Goal: Task Accomplishment & Management: Use online tool/utility

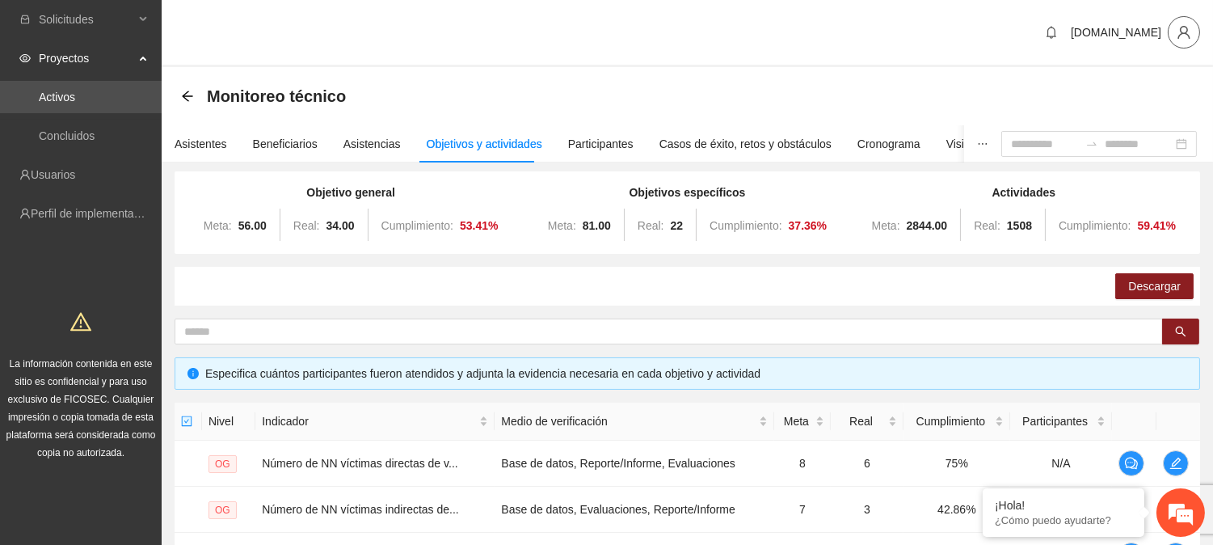
click at [1185, 30] on icon "user" at bounding box center [1184, 32] width 15 height 15
click at [1141, 86] on span "Cerrar sesión" at bounding box center [1142, 93] width 102 height 18
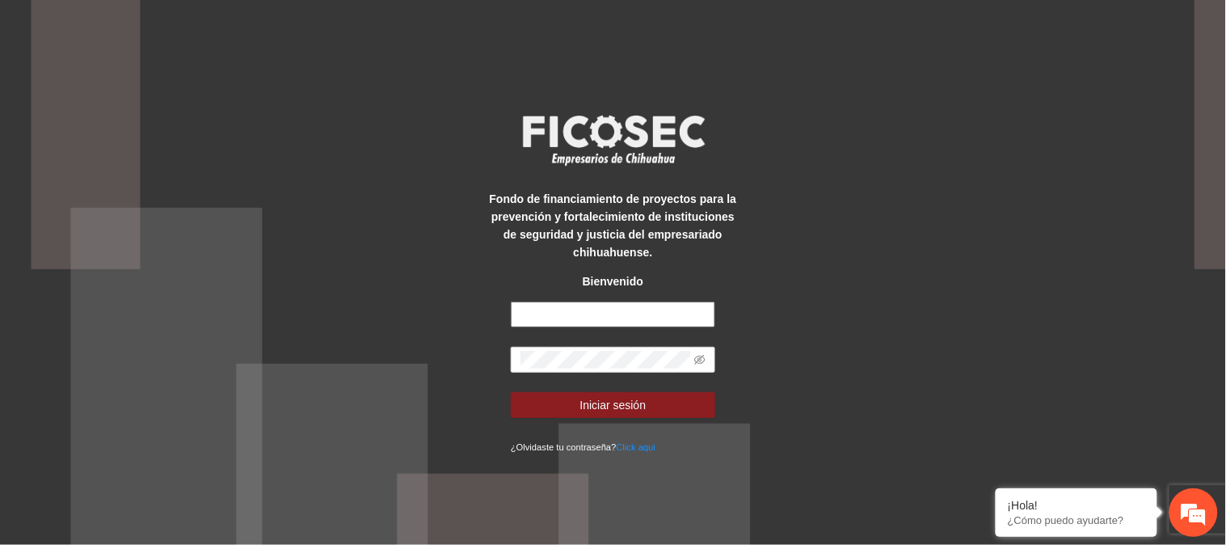
click at [683, 307] on input "text" at bounding box center [613, 314] width 204 height 26
type input "**********"
click at [517, 362] on span at bounding box center [613, 360] width 204 height 26
click at [701, 364] on icon "eye-invisible" at bounding box center [699, 359] width 11 height 11
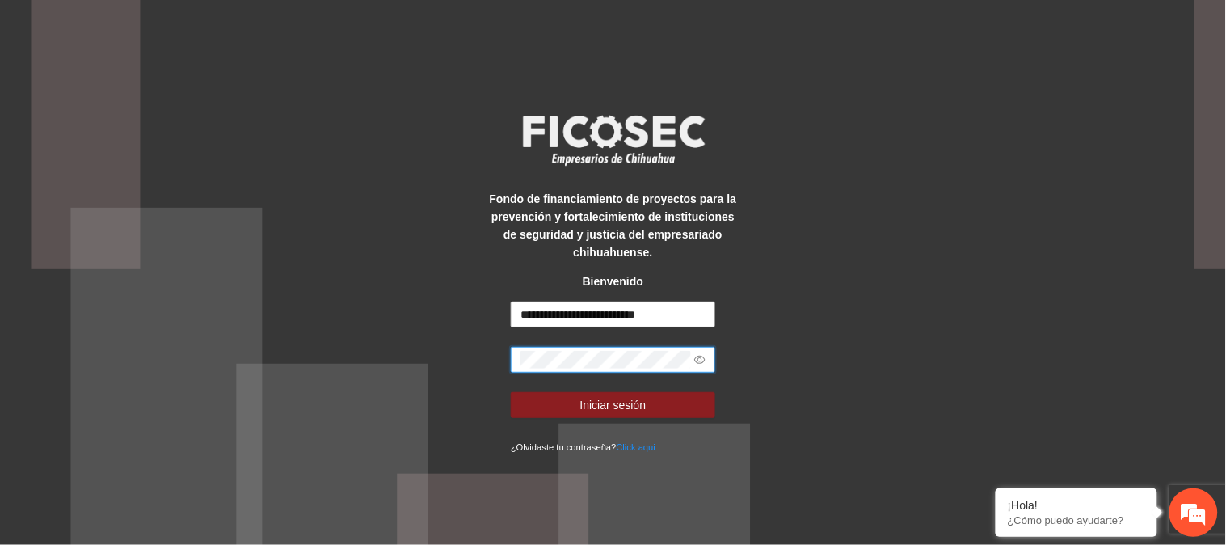
click at [952, 160] on div "**********" at bounding box center [613, 272] width 1226 height 545
click at [664, 386] on form "**********" at bounding box center [613, 378] width 204 height 154
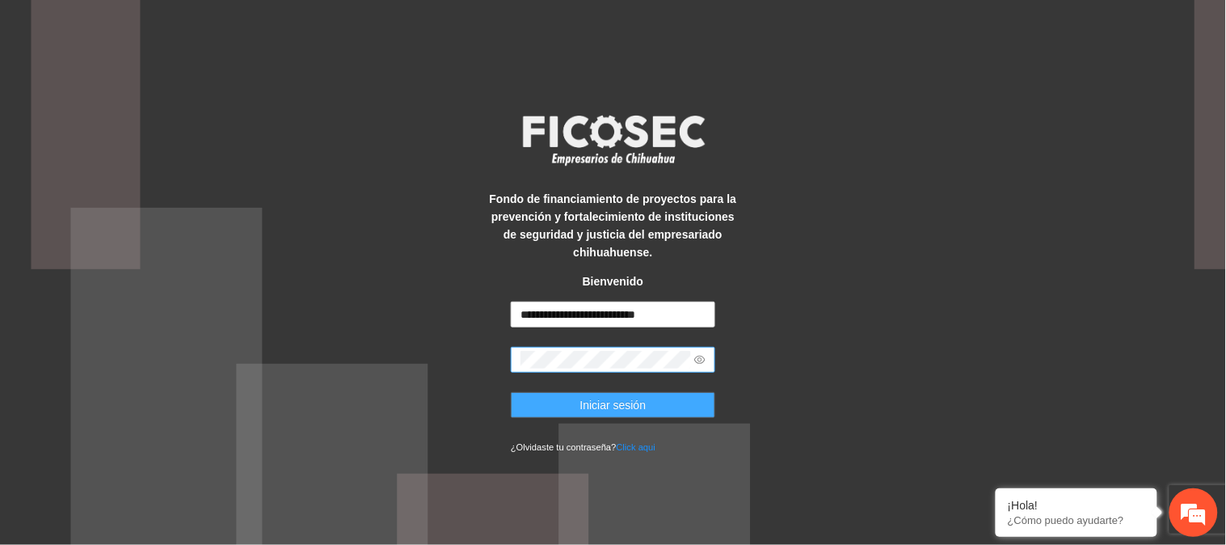
click at [666, 394] on button "Iniciar sesión" at bounding box center [613, 405] width 204 height 26
click at [668, 405] on button "Iniciar sesión" at bounding box center [613, 405] width 204 height 26
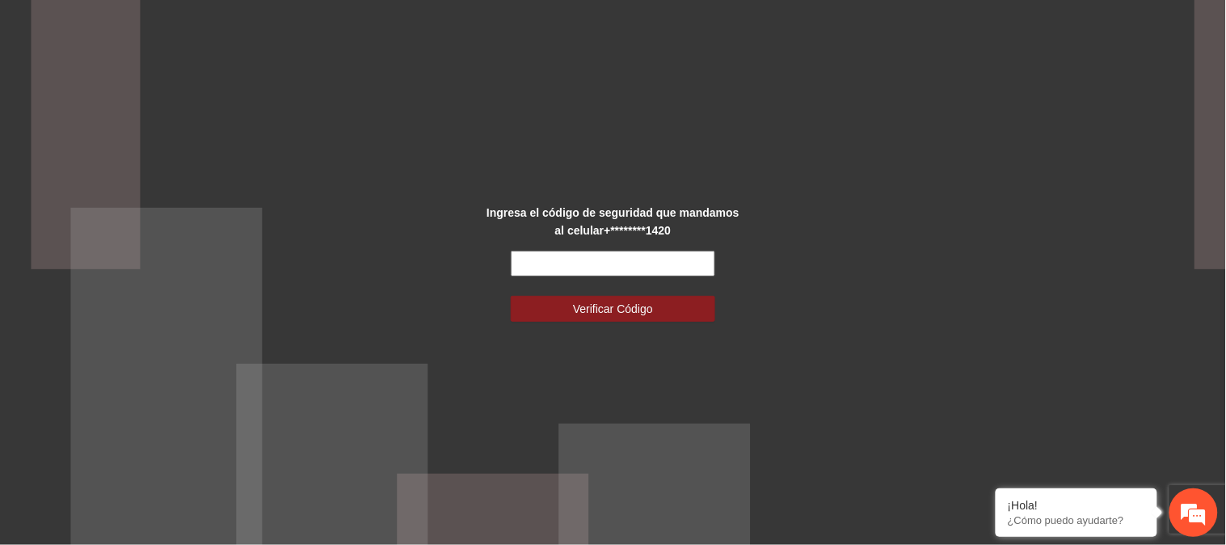
click at [542, 261] on input "text" at bounding box center [613, 264] width 204 height 26
type input "******"
click at [511, 296] on button "Verificar Código" at bounding box center [613, 309] width 204 height 26
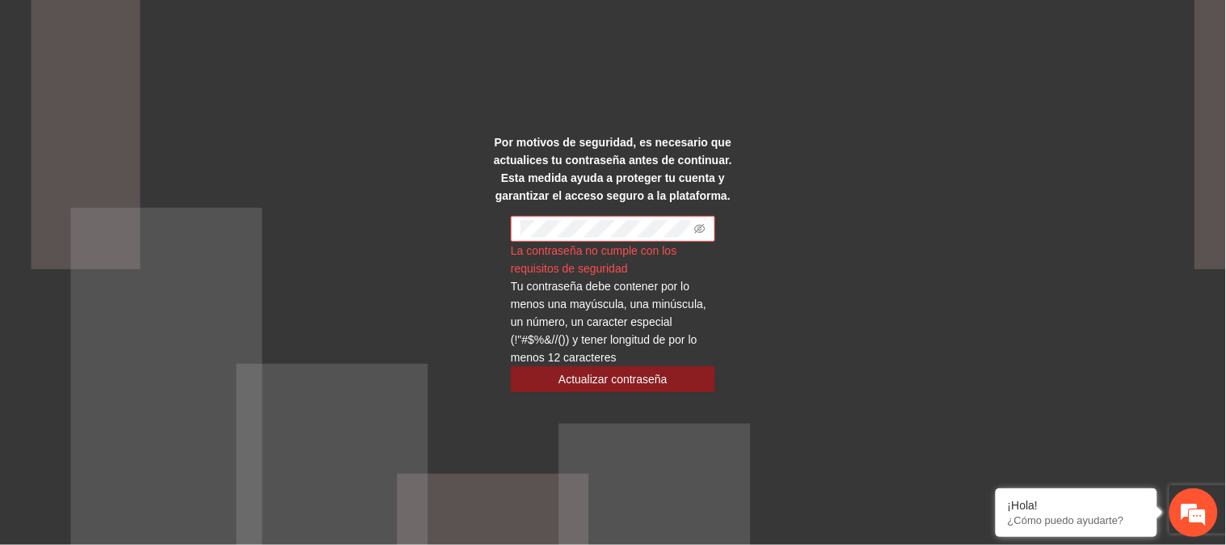
click at [860, 227] on div "Por motivos de seguridad, es necesario que actualices tu contraseña antes de co…" at bounding box center [613, 272] width 1226 height 545
click at [703, 227] on icon "eye-invisible" at bounding box center [699, 228] width 11 height 11
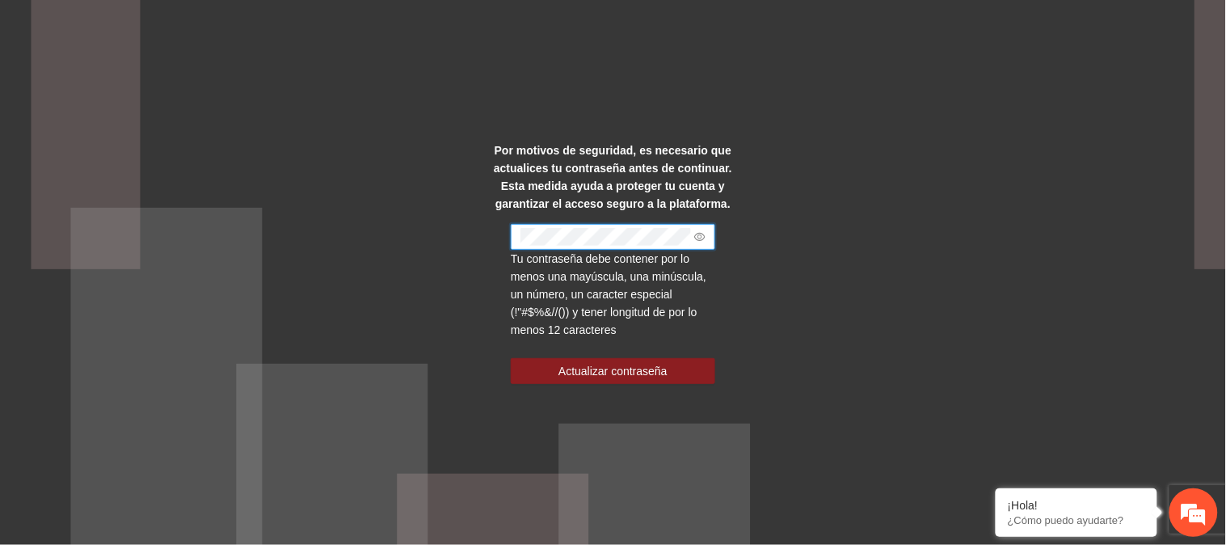
click at [766, 143] on div "Por motivos de seguridad, es necesario que actualices tu contraseña antes de co…" at bounding box center [613, 272] width 1226 height 545
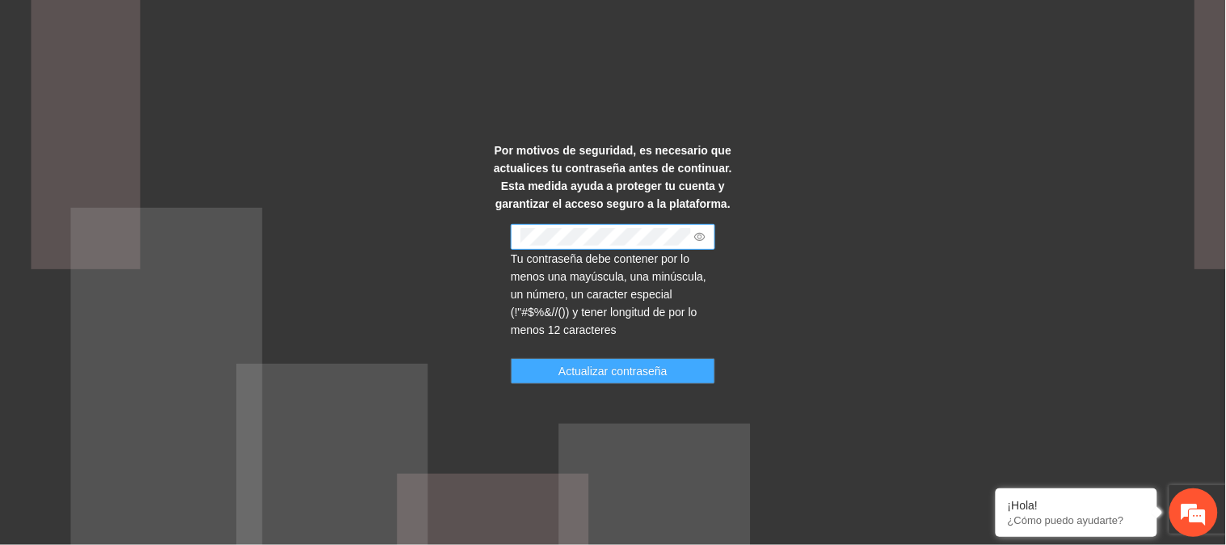
click at [651, 367] on span "Actualizar contraseña" at bounding box center [612, 371] width 109 height 18
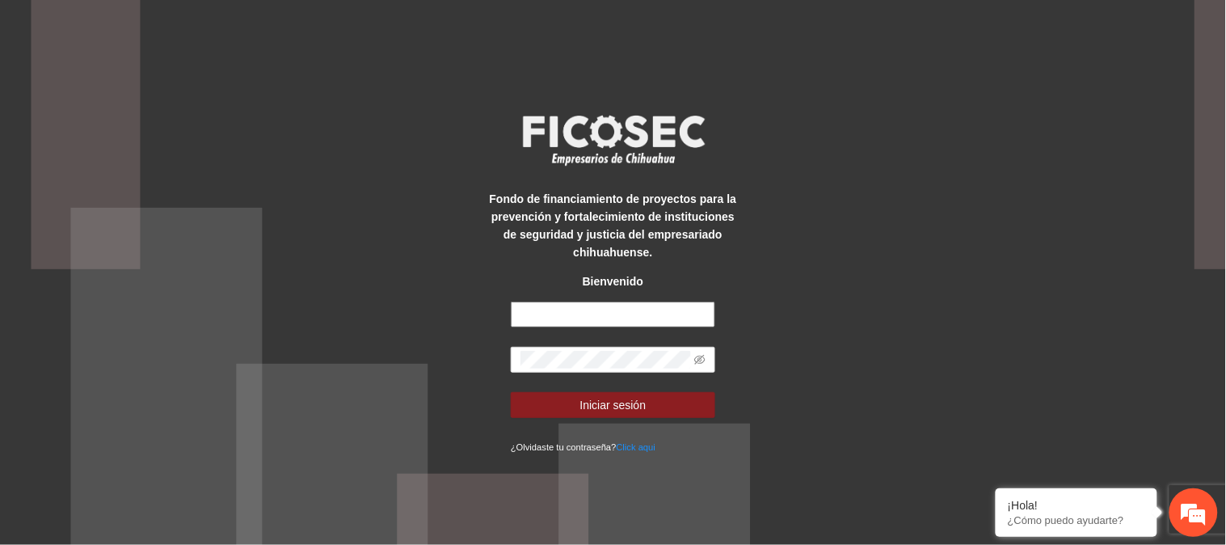
click at [634, 301] on input "text" at bounding box center [613, 314] width 204 height 26
type input "**********"
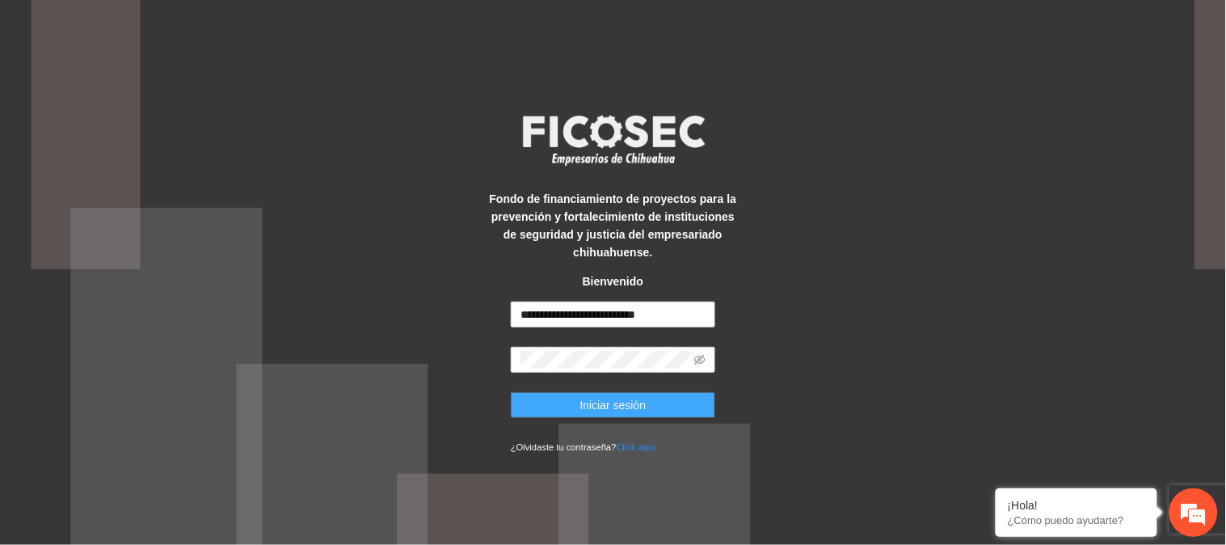
click at [613, 411] on span "Iniciar sesión" at bounding box center [613, 405] width 66 height 18
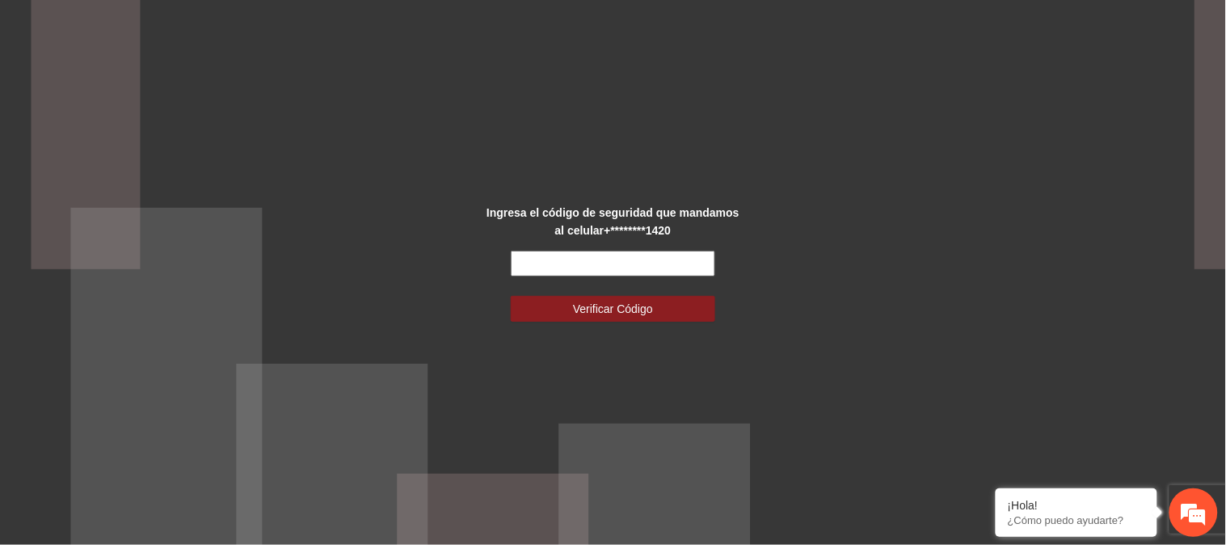
click at [578, 263] on input "text" at bounding box center [613, 264] width 204 height 26
type input "******"
click at [511, 296] on button "Verificar Código" at bounding box center [613, 309] width 204 height 26
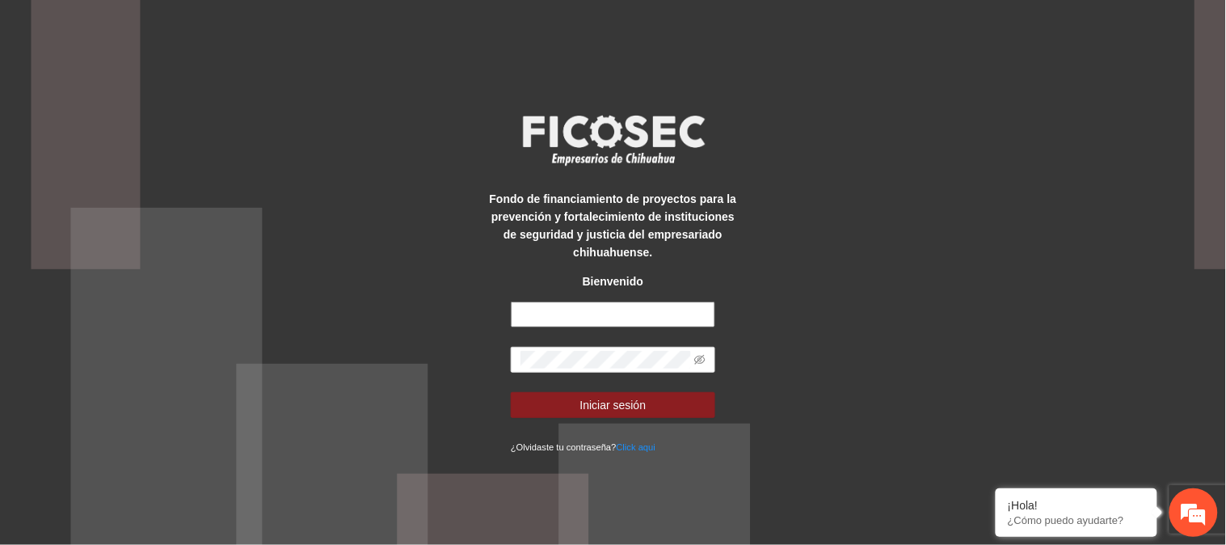
click at [526, 307] on input "text" at bounding box center [613, 314] width 204 height 26
type input "**********"
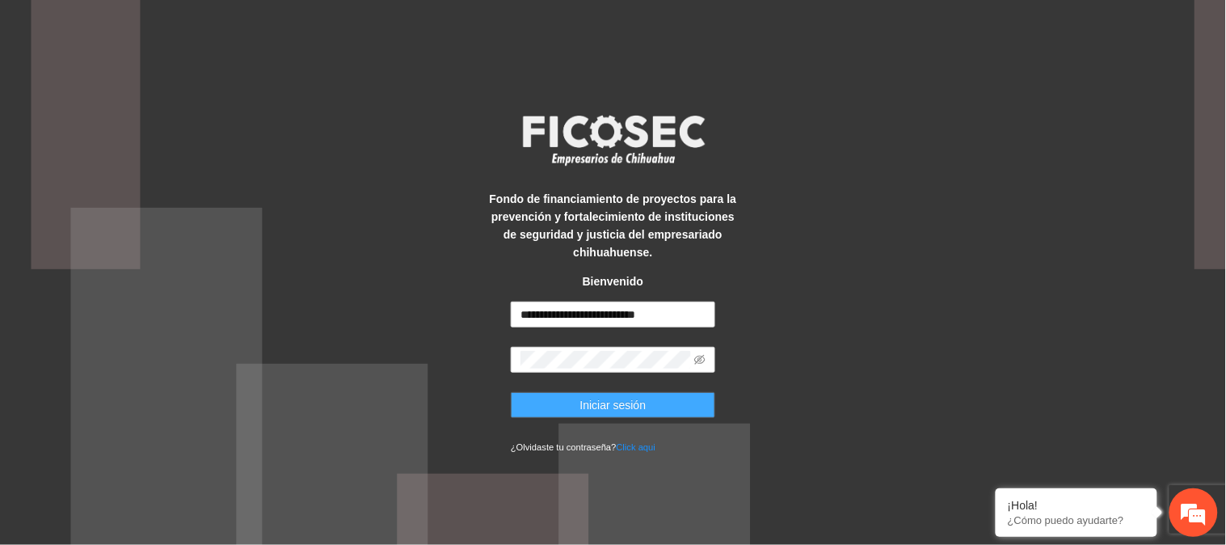
click at [643, 396] on span "Iniciar sesión" at bounding box center [613, 405] width 66 height 18
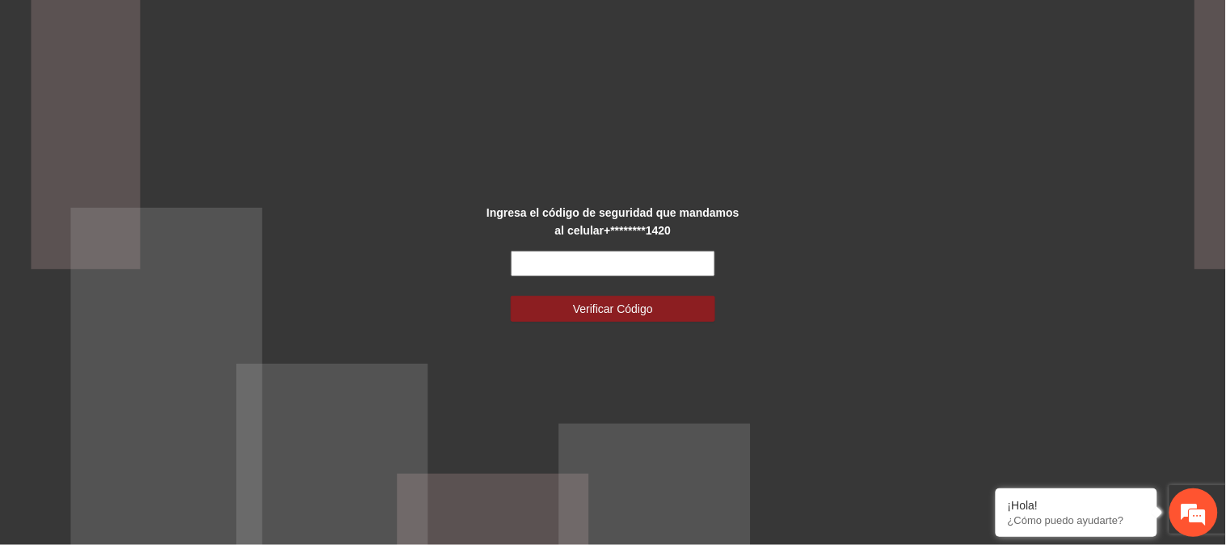
click at [550, 276] on input "text" at bounding box center [613, 264] width 204 height 26
type input "******"
click at [511, 296] on button "Verificar Código" at bounding box center [613, 309] width 204 height 26
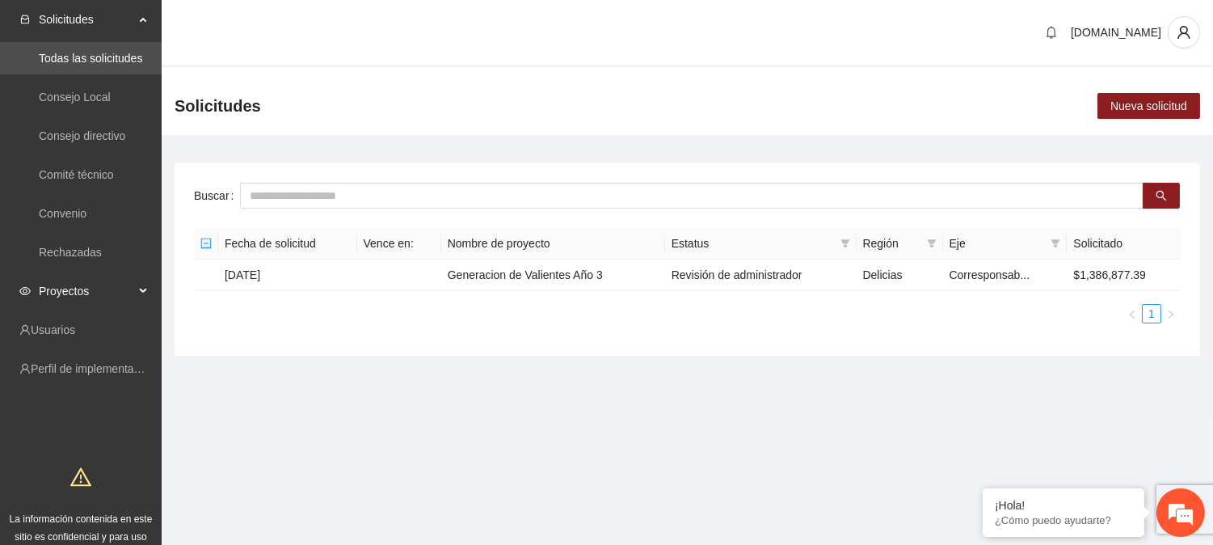
click at [128, 297] on span "Proyectos" at bounding box center [86, 291] width 95 height 32
click at [121, 295] on span "Proyectos" at bounding box center [86, 291] width 95 height 32
click at [116, 297] on span "Proyectos" at bounding box center [86, 291] width 95 height 32
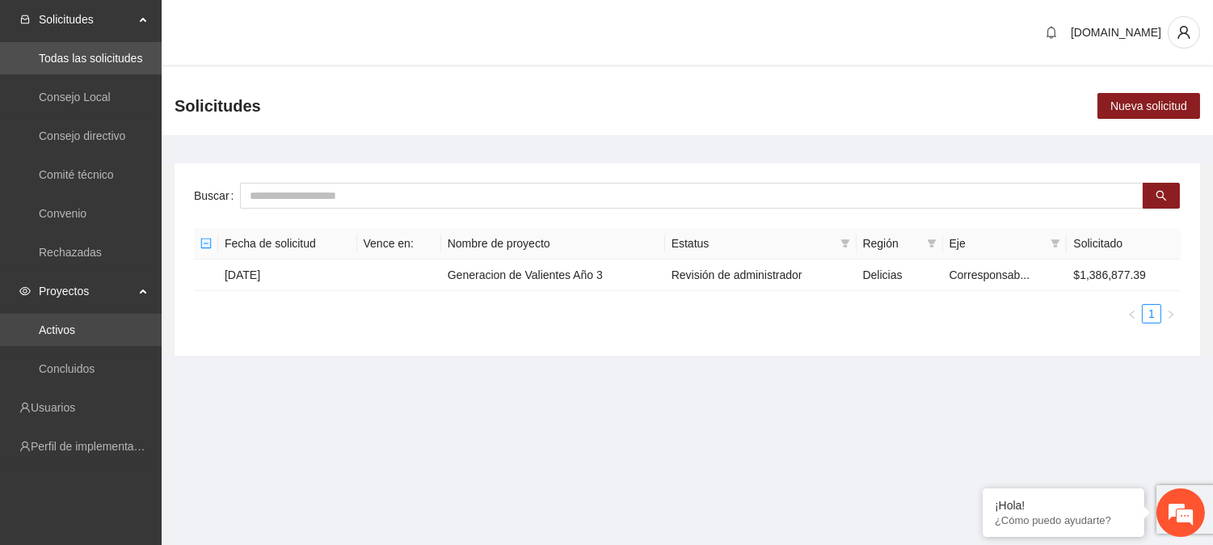
click at [75, 323] on link "Activos" at bounding box center [57, 329] width 36 height 13
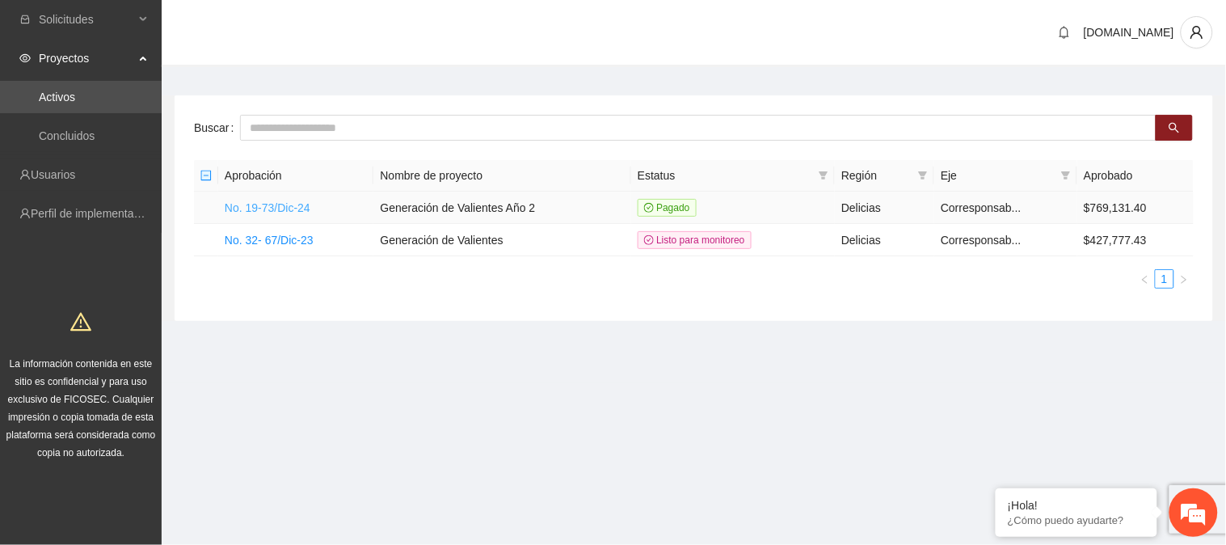
click at [303, 209] on link "No. 19-73/Dic-24" at bounding box center [268, 207] width 86 height 13
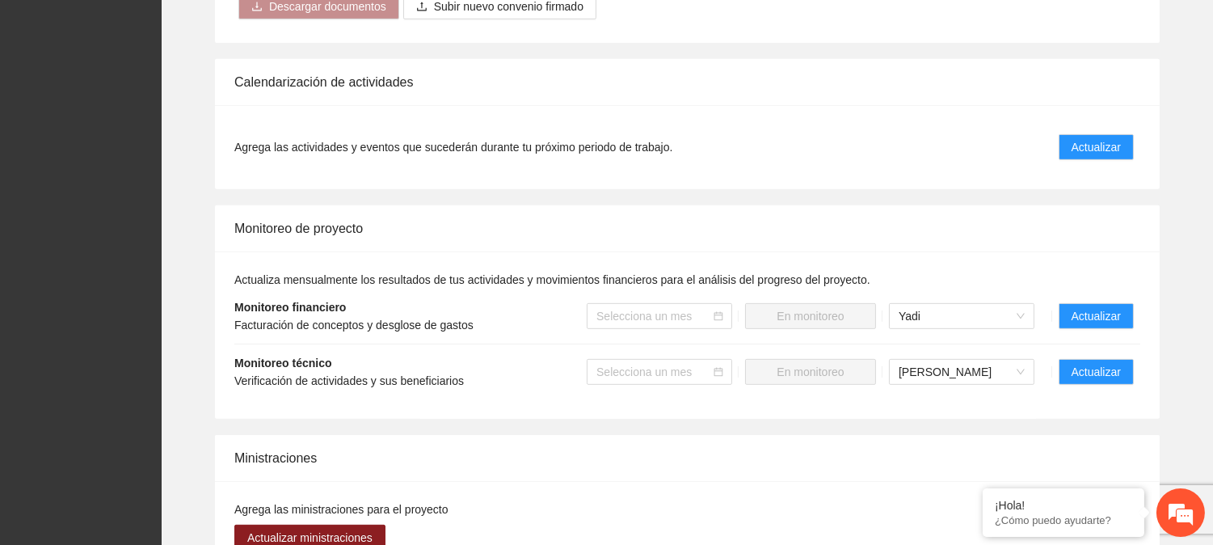
scroll to position [1322, 0]
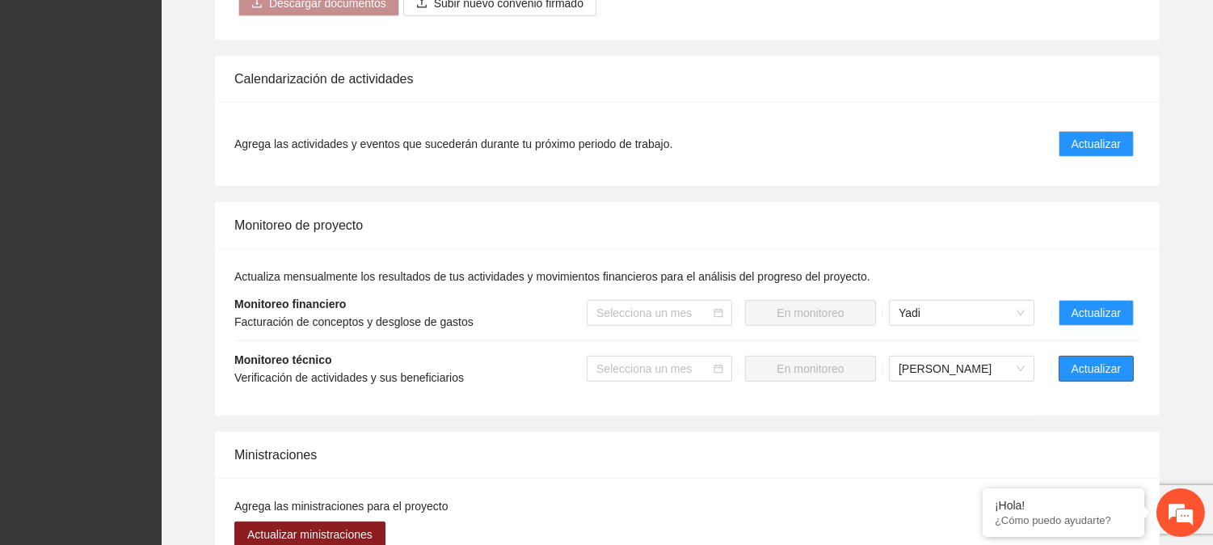
click at [1126, 375] on button "Actualizar" at bounding box center [1096, 369] width 75 height 26
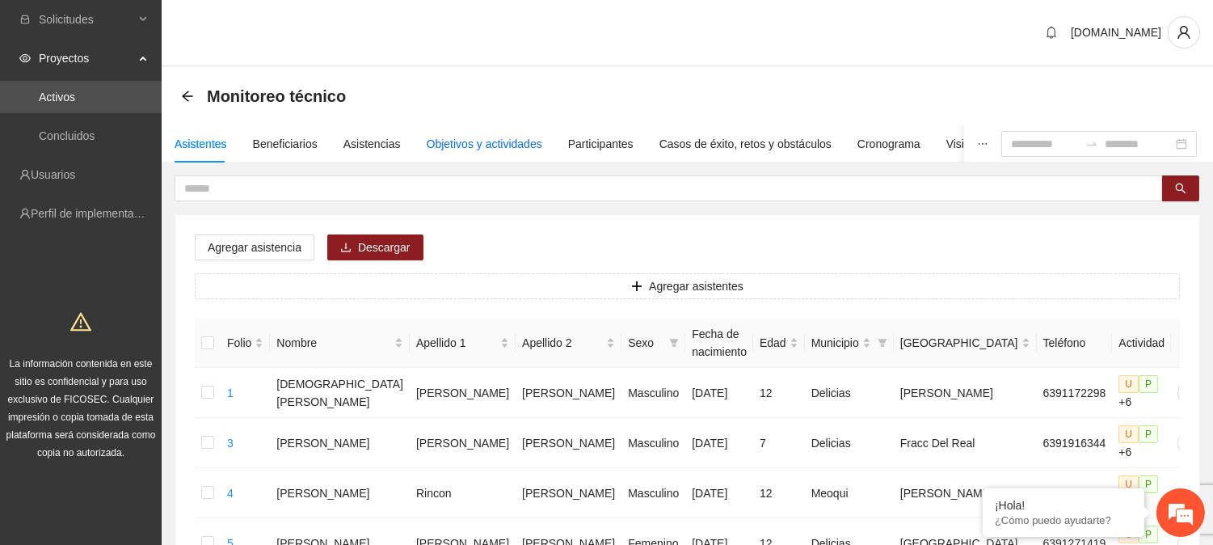
click at [520, 147] on div "Objetivos y actividades" at bounding box center [485, 144] width 116 height 18
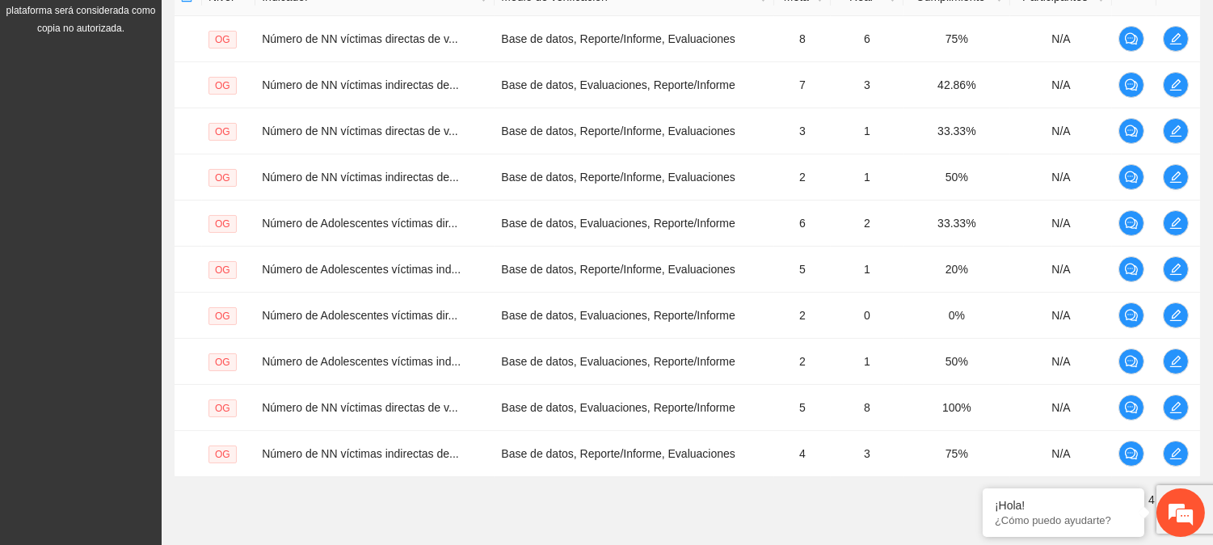
scroll to position [508, 0]
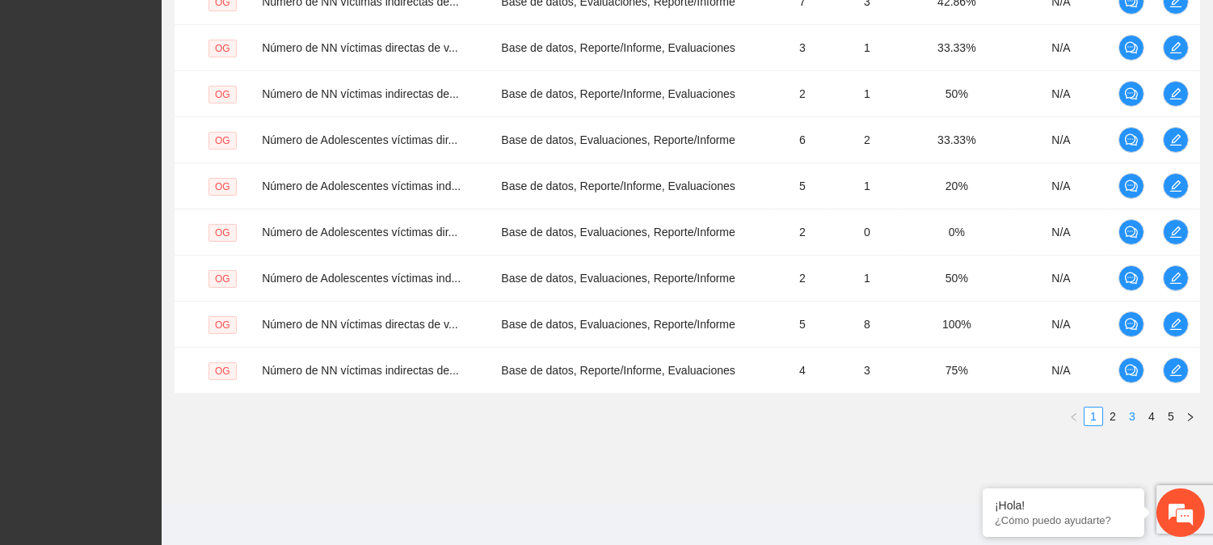
click at [1133, 408] on link "3" at bounding box center [1132, 416] width 18 height 18
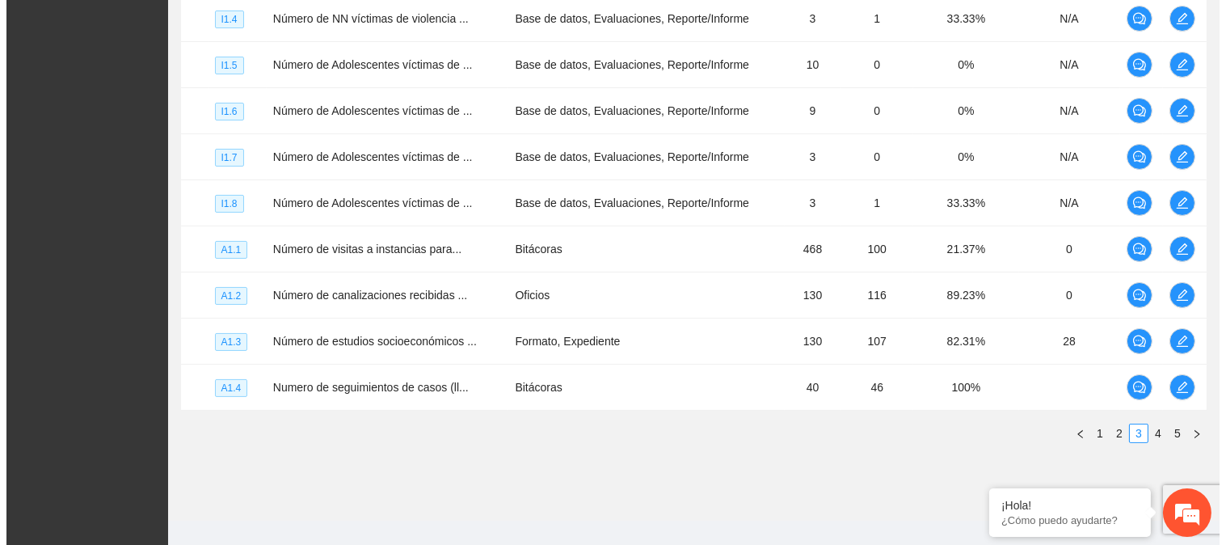
scroll to position [512, 0]
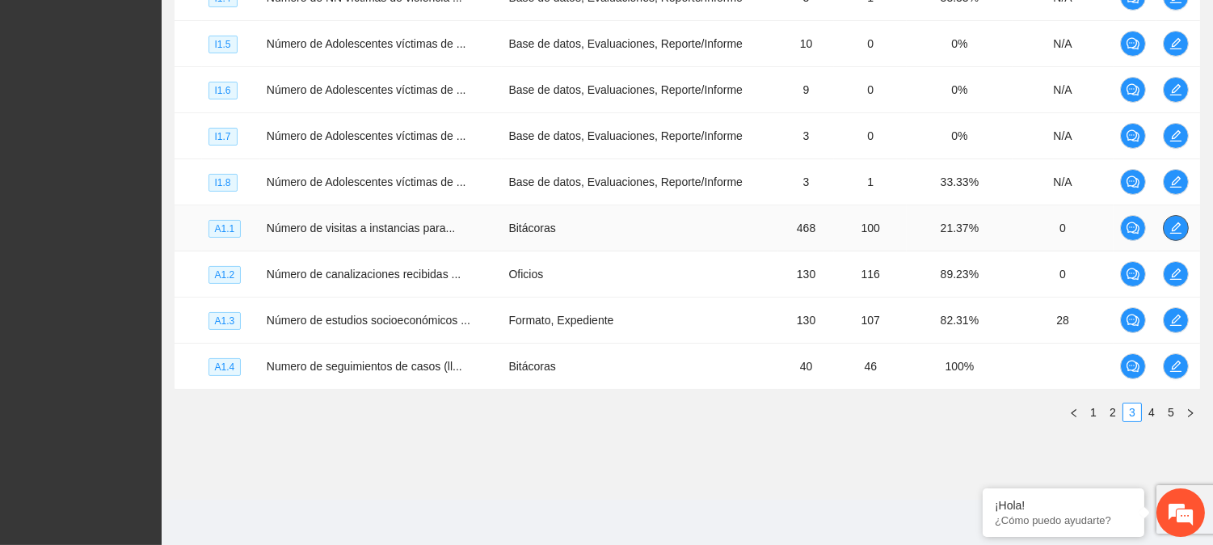
click at [1180, 225] on icon "edit" at bounding box center [1175, 227] width 11 height 11
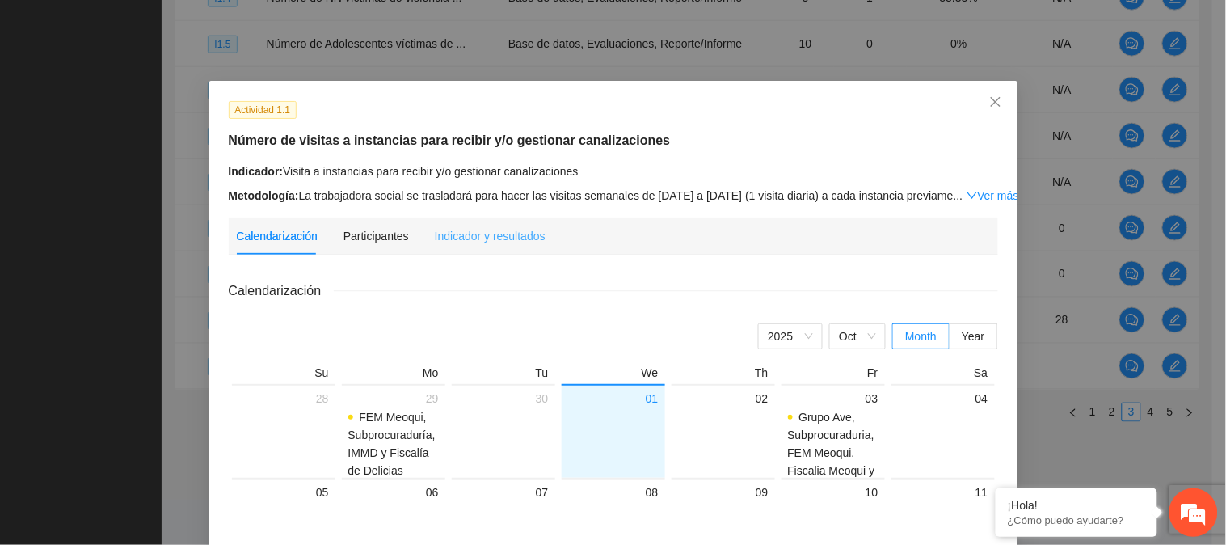
click at [528, 246] on div "Indicador y resultados" at bounding box center [490, 235] width 111 height 37
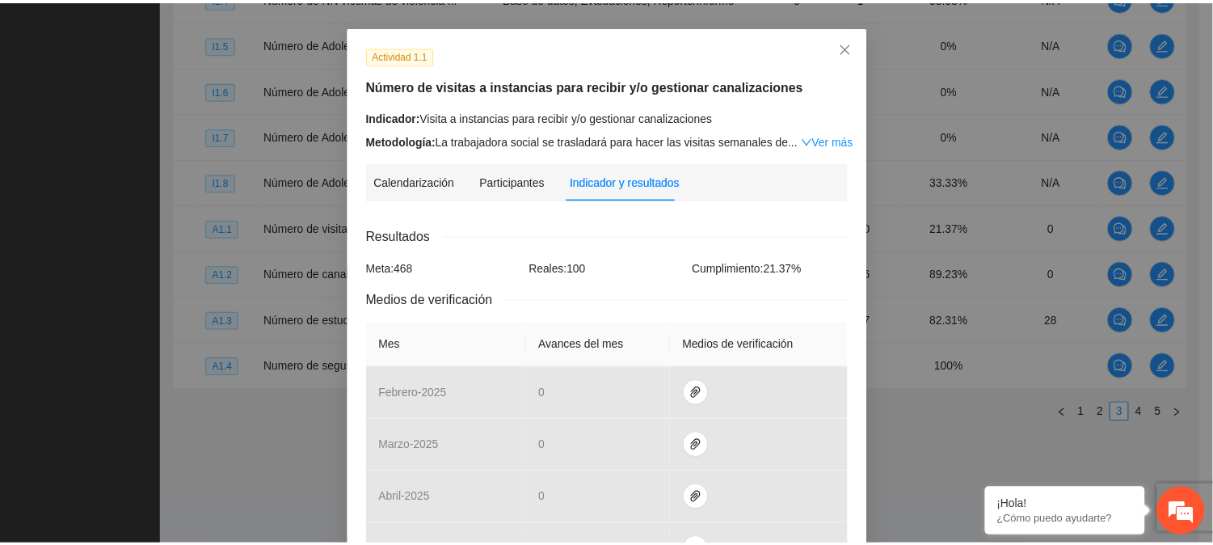
scroll to position [47, 0]
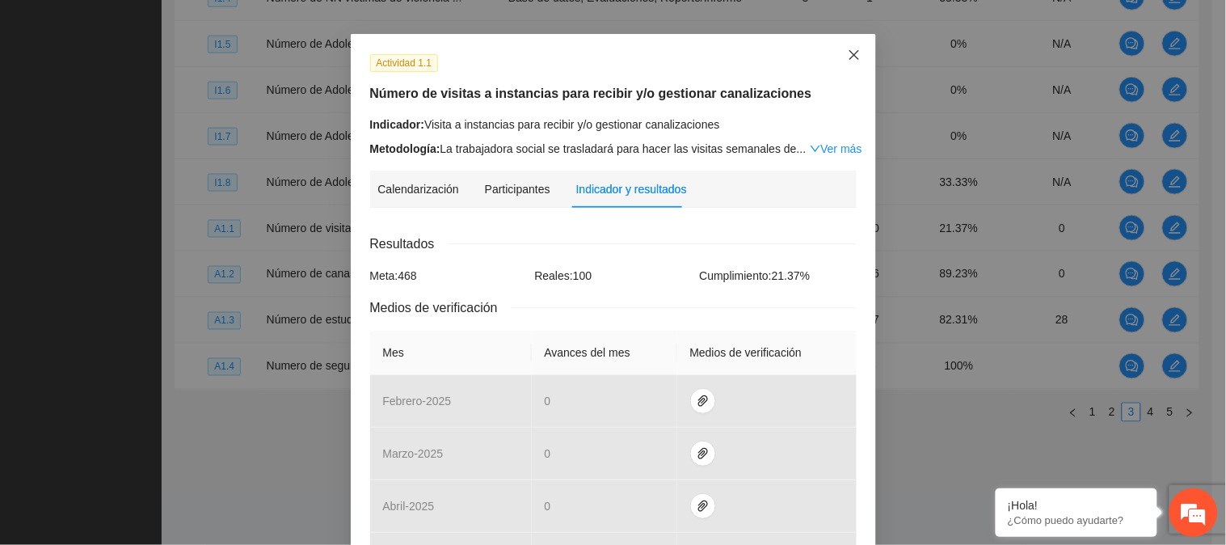
click at [848, 49] on icon "close" at bounding box center [854, 54] width 13 height 13
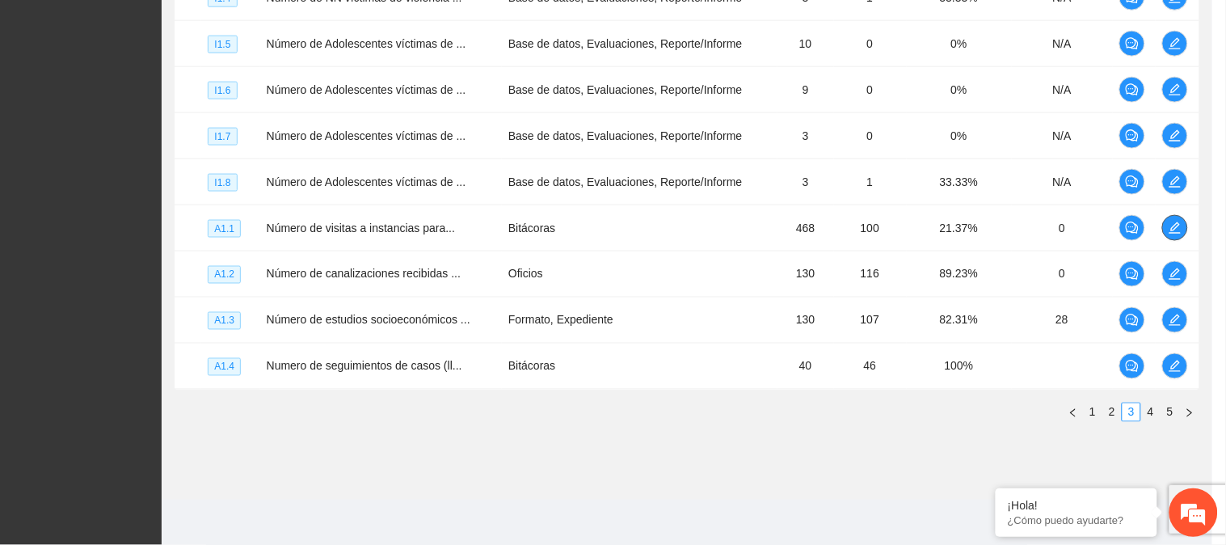
scroll to position [0, 0]
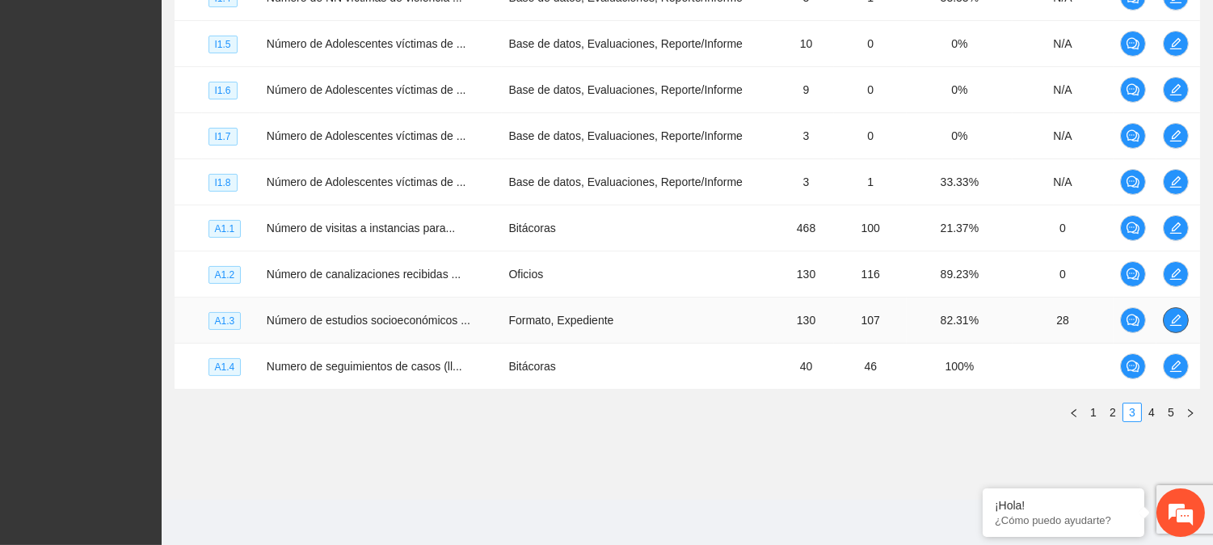
click at [1172, 319] on icon "edit" at bounding box center [1175, 320] width 13 height 13
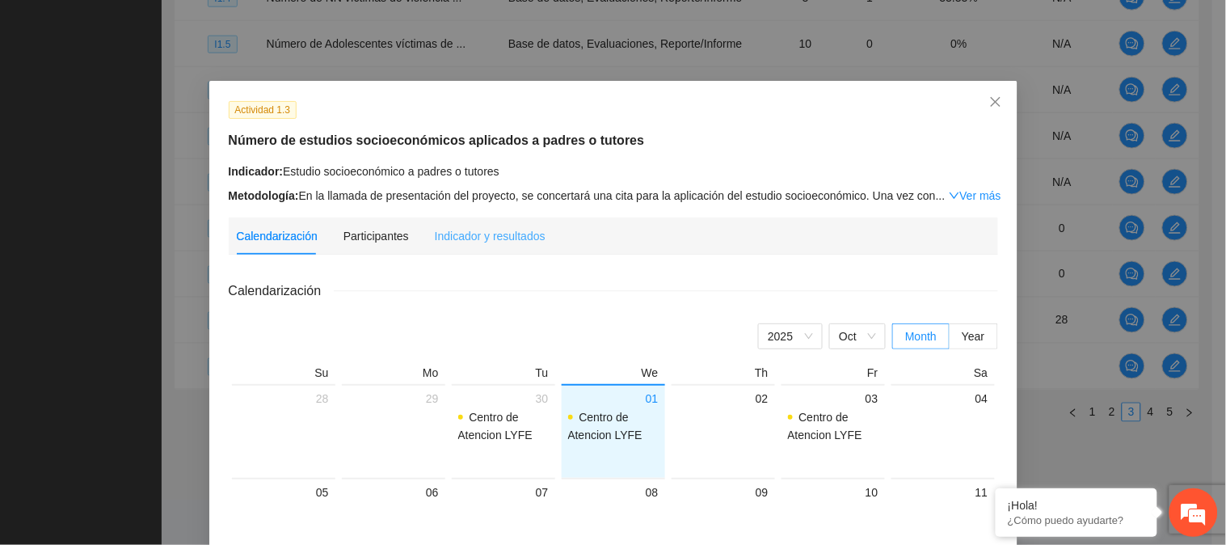
click at [470, 225] on div "Indicador y resultados" at bounding box center [490, 235] width 111 height 37
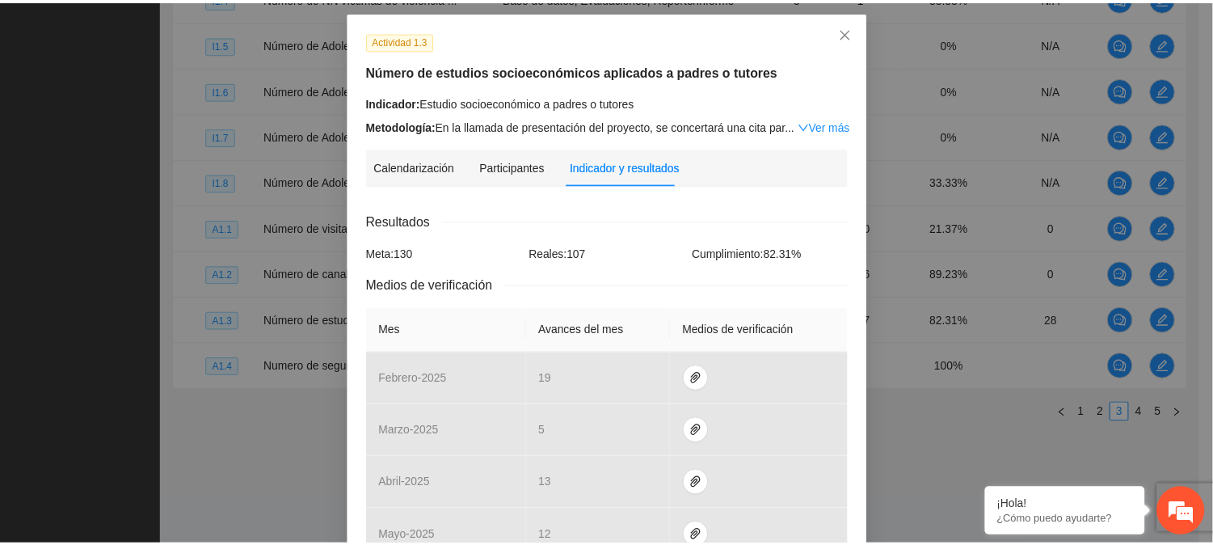
scroll to position [61, 0]
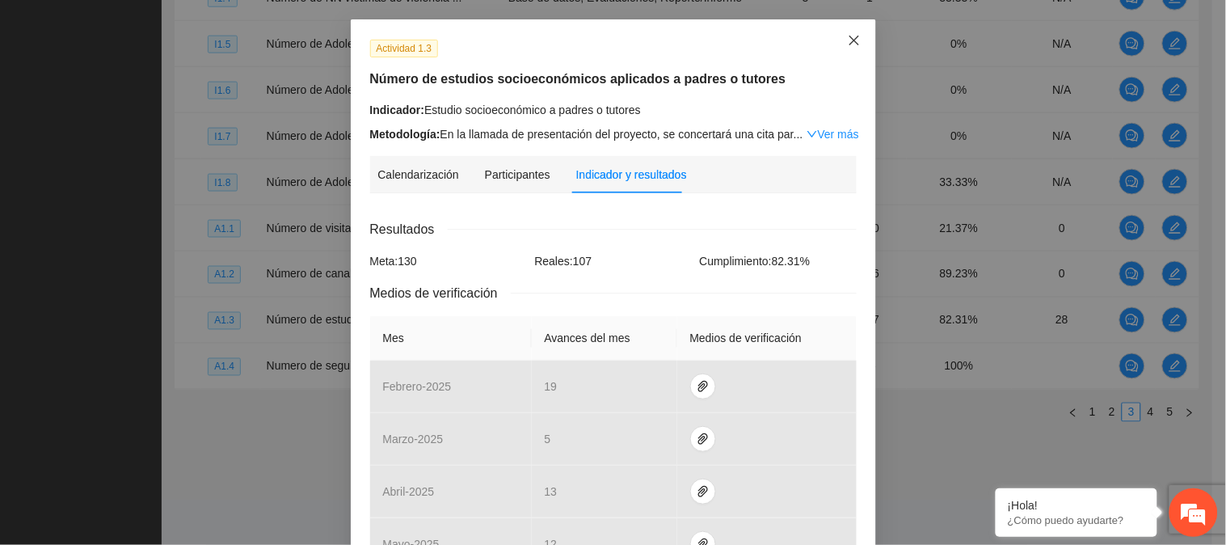
click at [846, 28] on span "Close" at bounding box center [854, 41] width 44 height 44
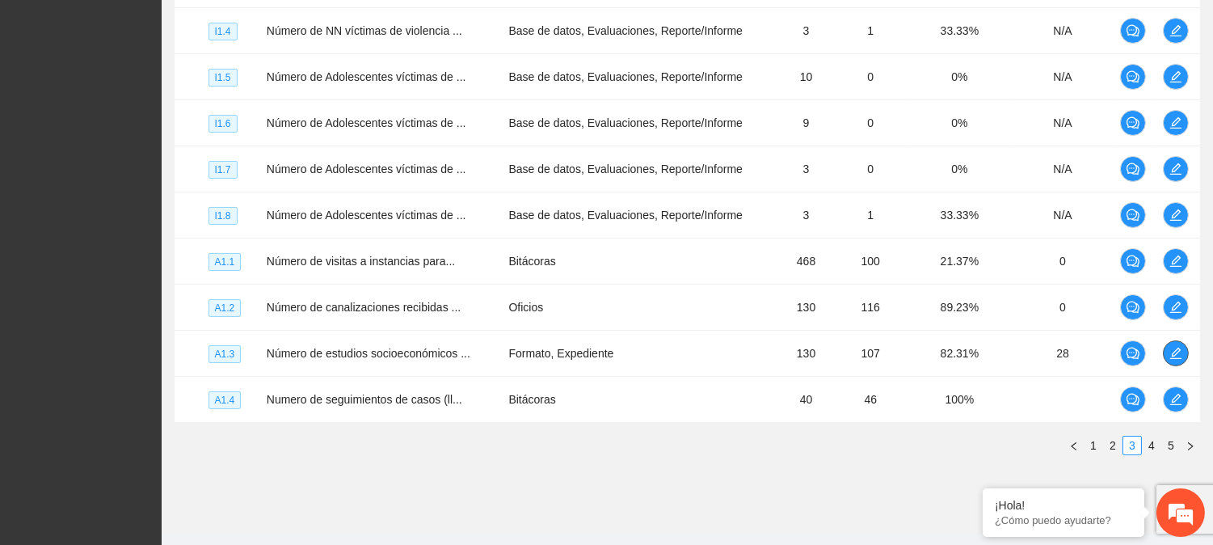
scroll to position [512, 0]
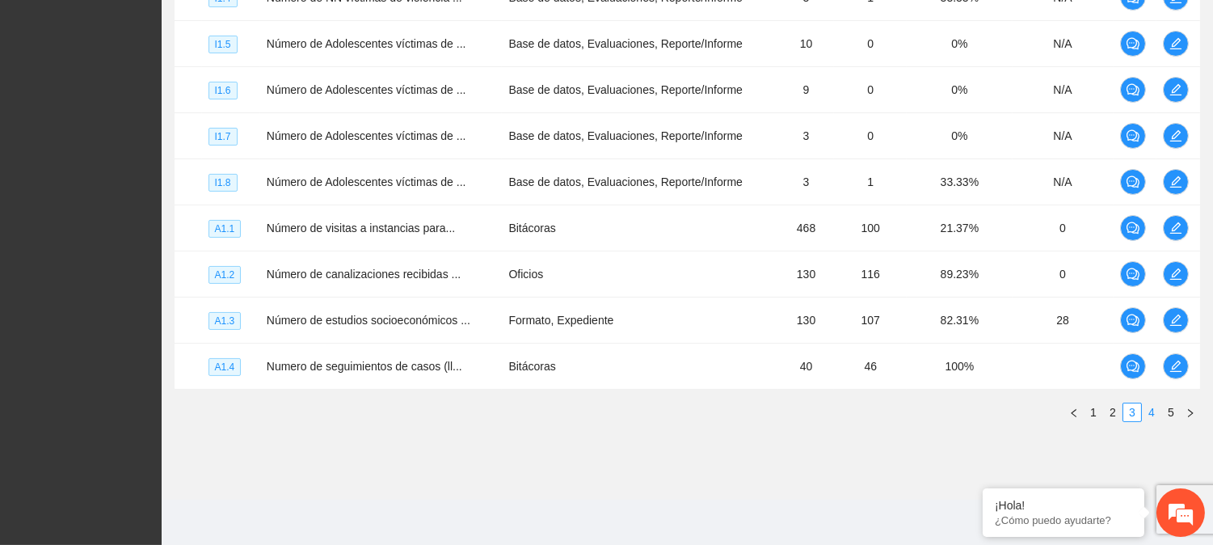
click at [1156, 410] on link "4" at bounding box center [1152, 412] width 18 height 18
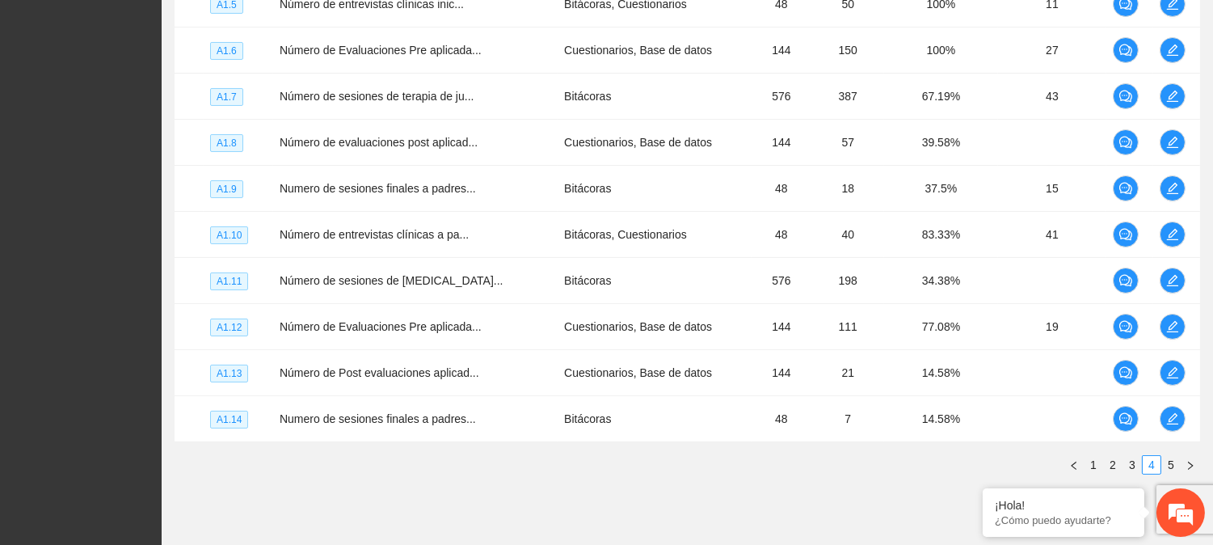
scroll to position [461, 0]
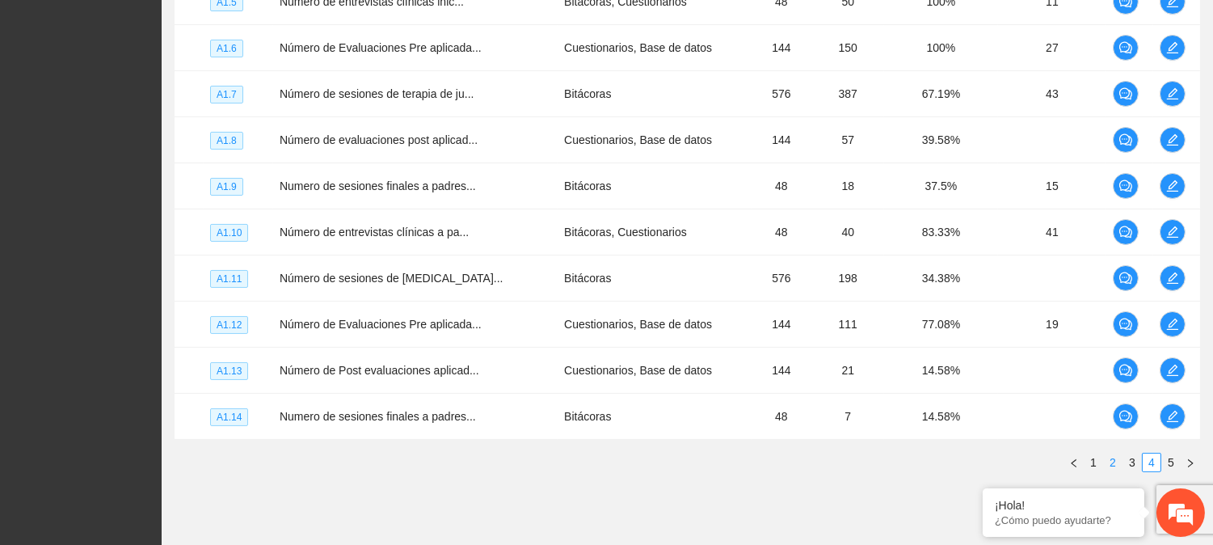
click at [1115, 464] on link "2" at bounding box center [1113, 462] width 18 height 18
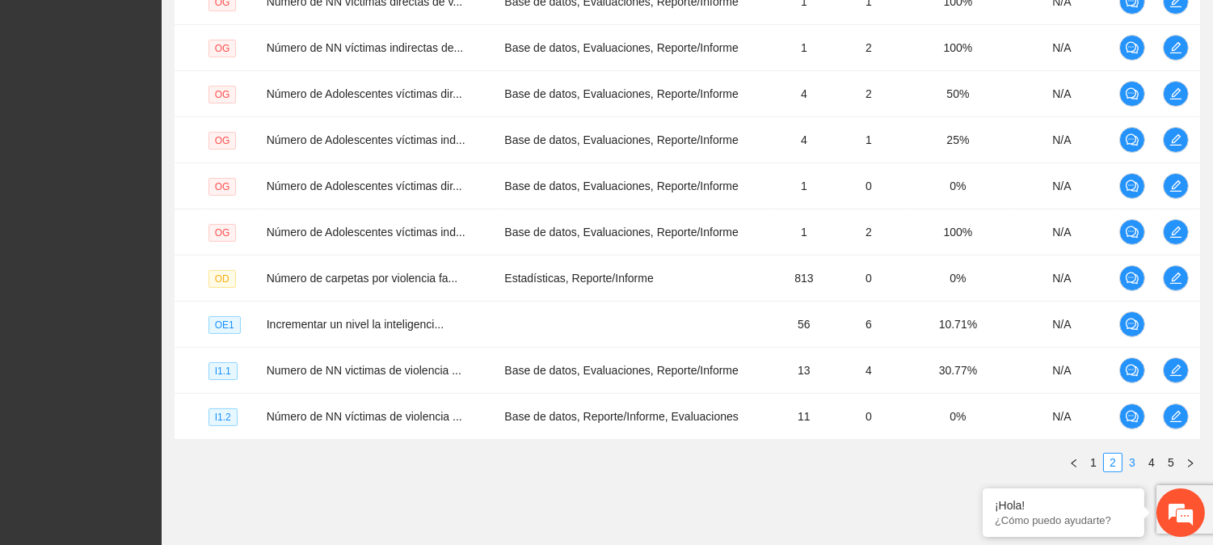
click at [1135, 459] on link "3" at bounding box center [1132, 462] width 18 height 18
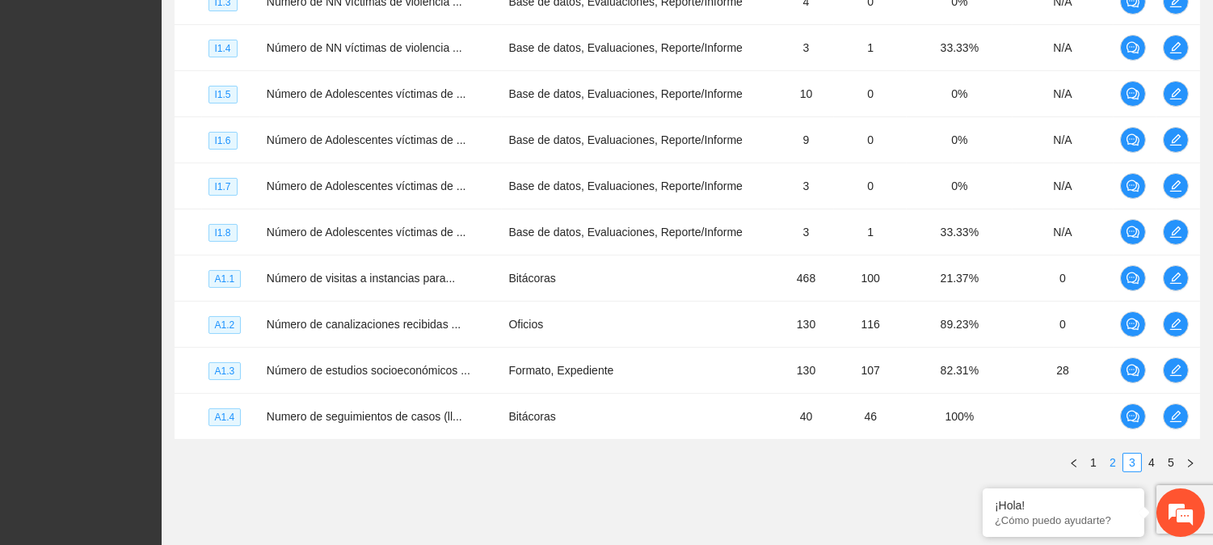
click at [1110, 461] on link "2" at bounding box center [1113, 462] width 18 height 18
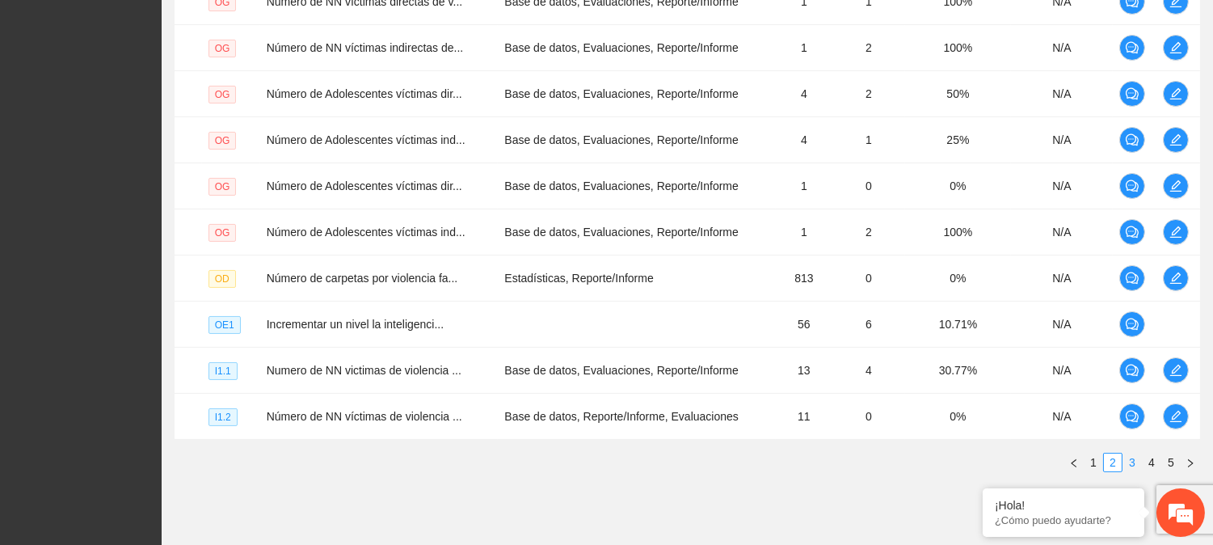
click at [1135, 469] on link "3" at bounding box center [1132, 462] width 18 height 18
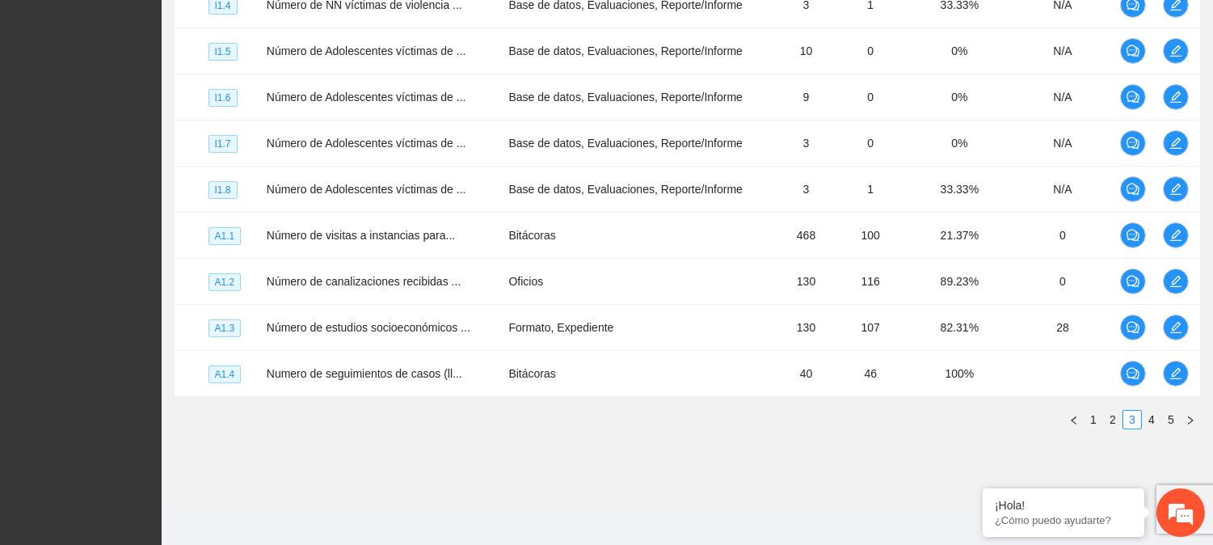
scroll to position [512, 0]
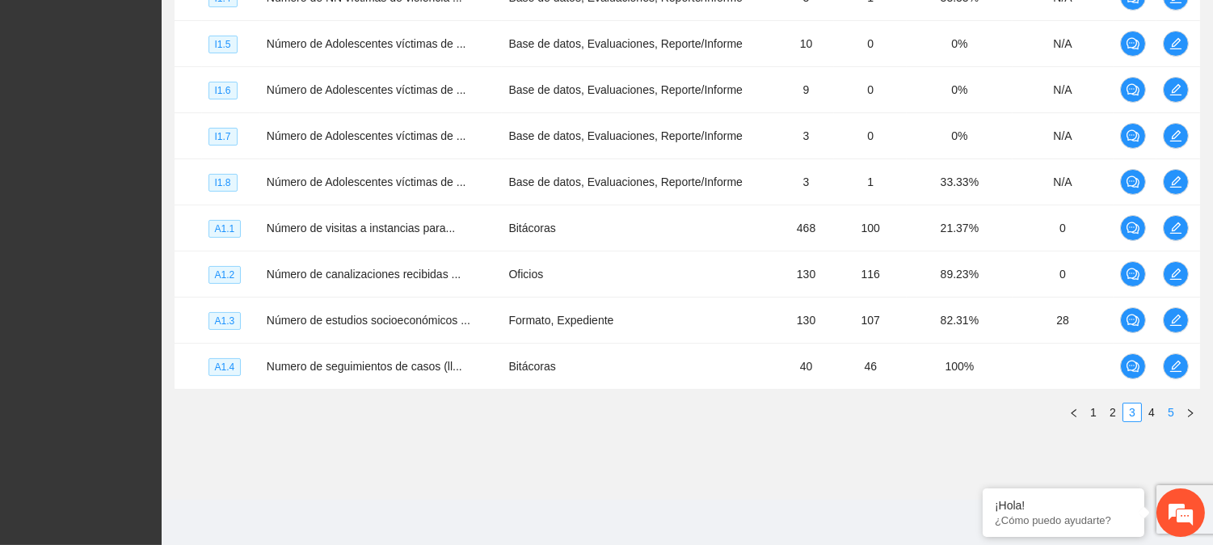
click at [1161, 413] on li "5" at bounding box center [1170, 411] width 19 height 19
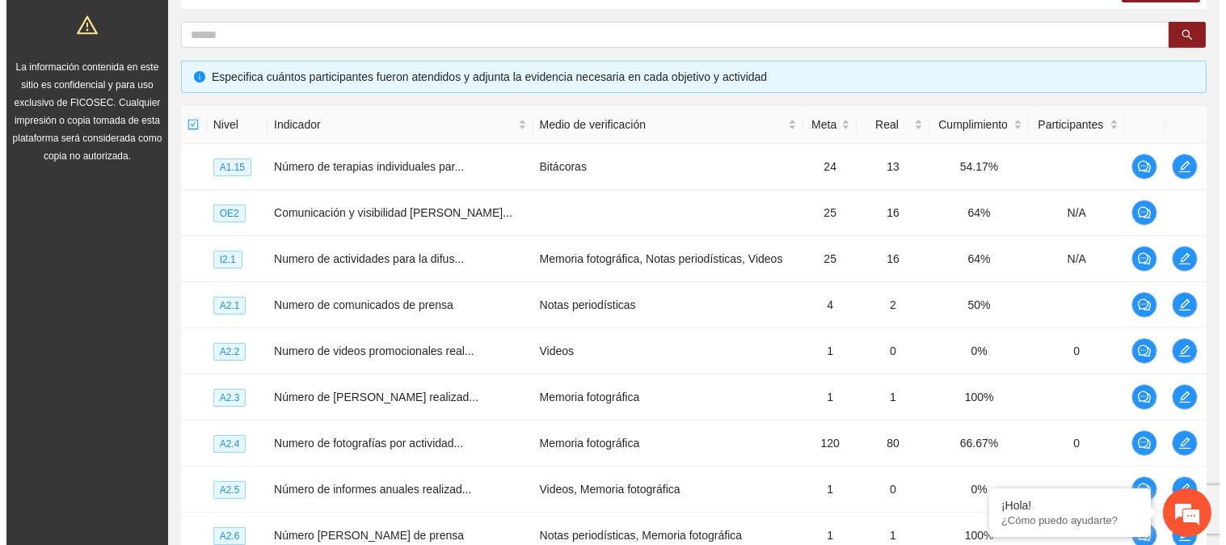
scroll to position [312, 0]
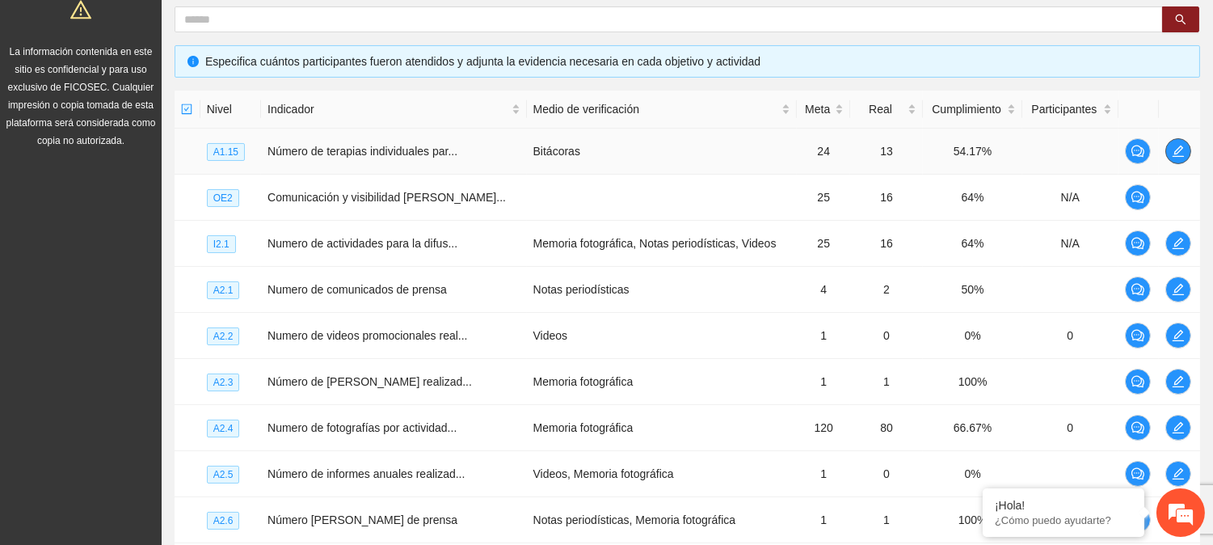
click at [1175, 145] on icon "edit" at bounding box center [1178, 151] width 13 height 13
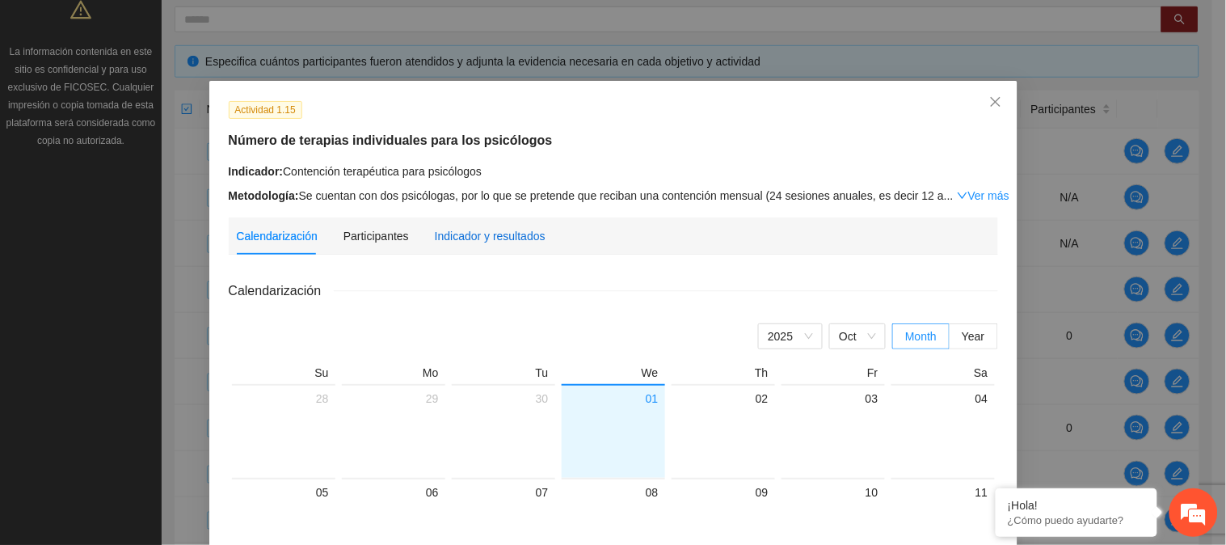
click at [499, 239] on div "Indicador y resultados" at bounding box center [490, 236] width 111 height 18
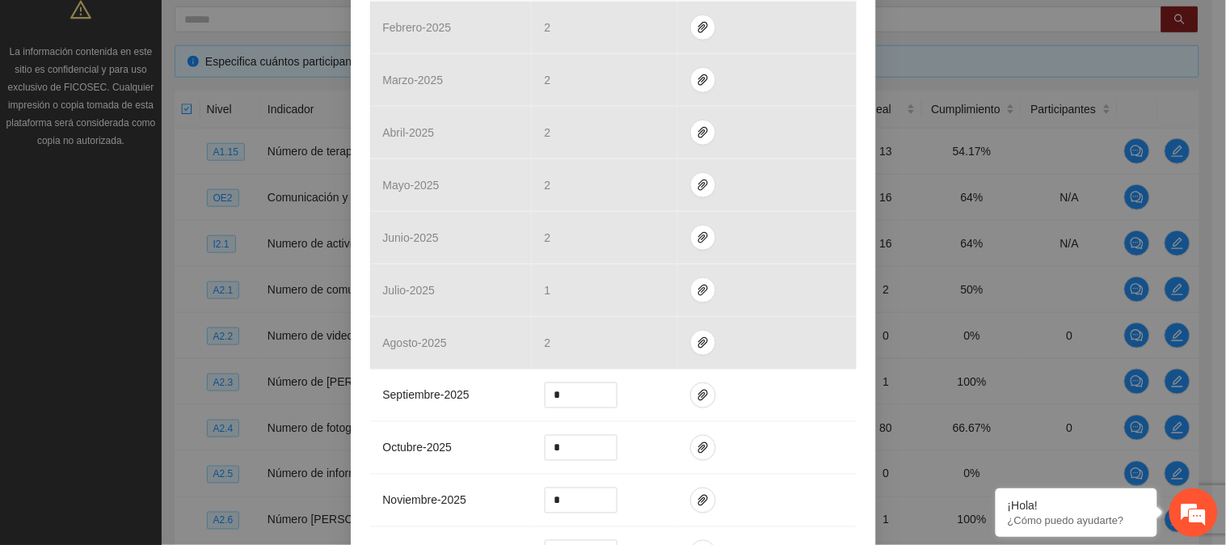
scroll to position [503, 0]
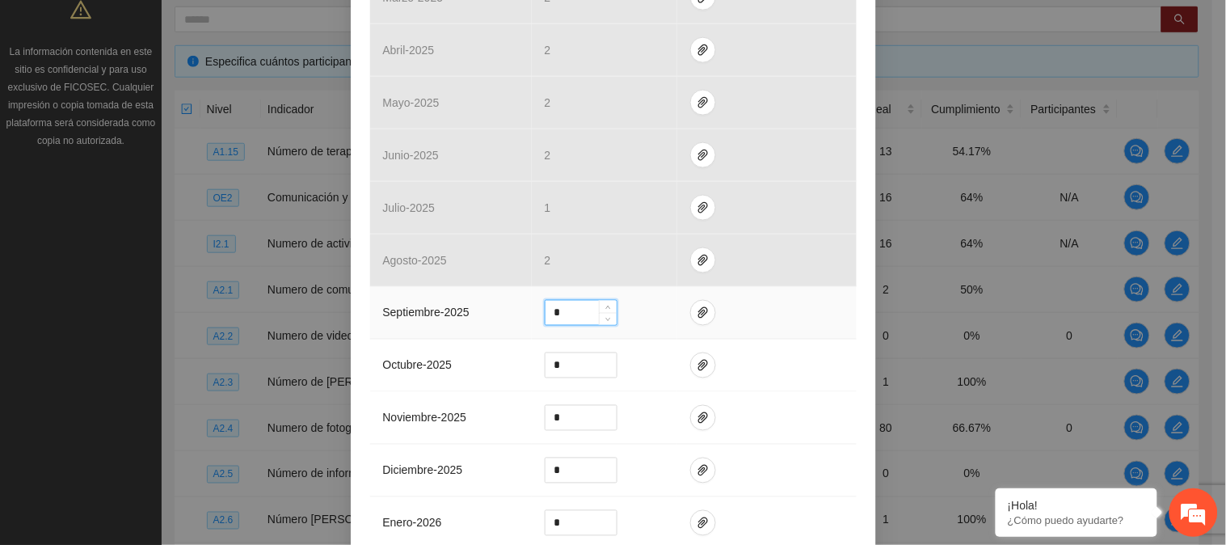
drag, startPoint x: 563, startPoint y: 322, endPoint x: 536, endPoint y: 326, distance: 27.9
click at [536, 326] on td "*" at bounding box center [604, 313] width 145 height 53
type input "*"
click at [697, 313] on icon "paper-clip" at bounding box center [703, 312] width 13 height 13
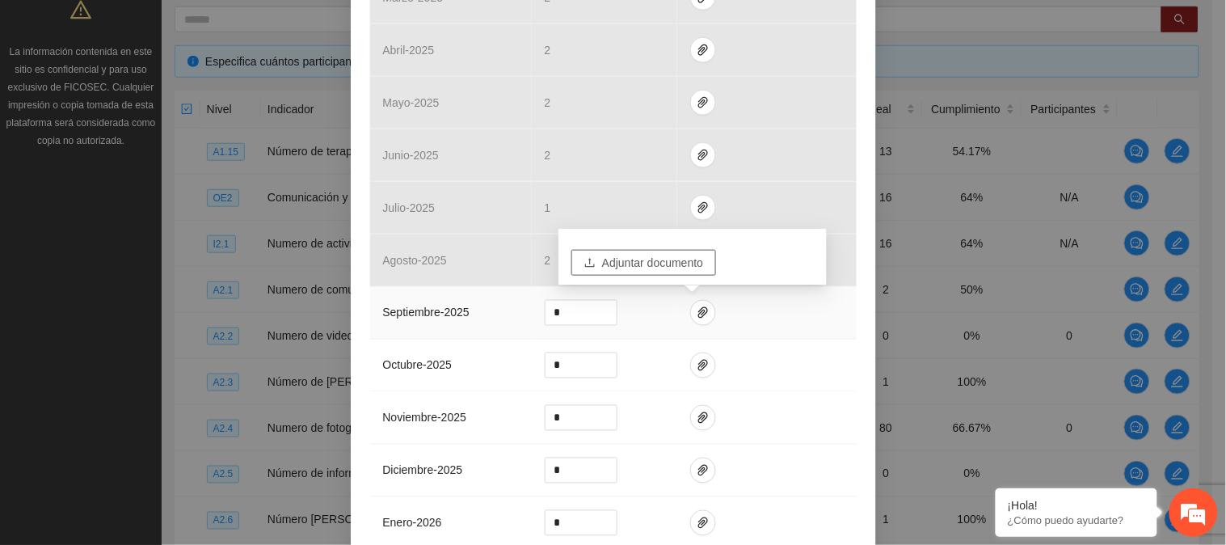
click at [683, 263] on span "Adjuntar documento" at bounding box center [652, 263] width 101 height 18
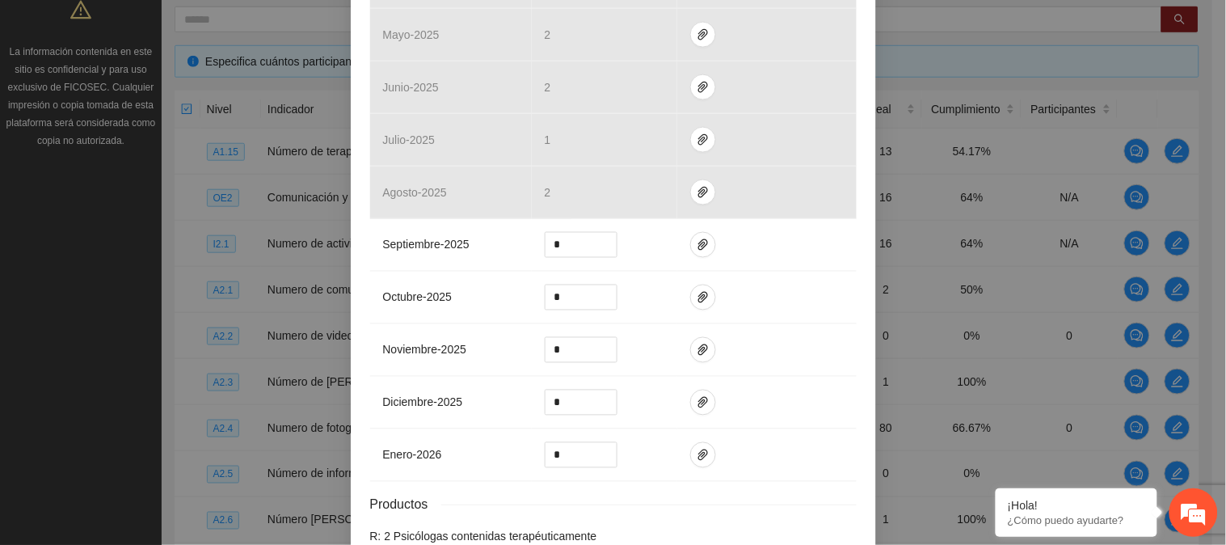
scroll to position [621, 0]
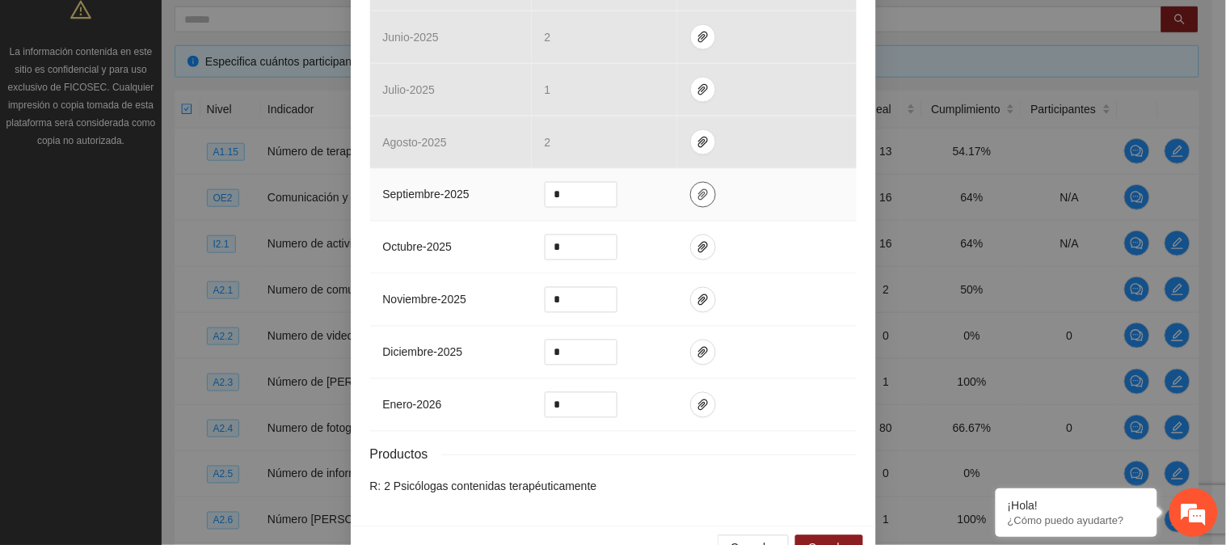
click at [698, 190] on icon "paper-clip" at bounding box center [703, 194] width 13 height 13
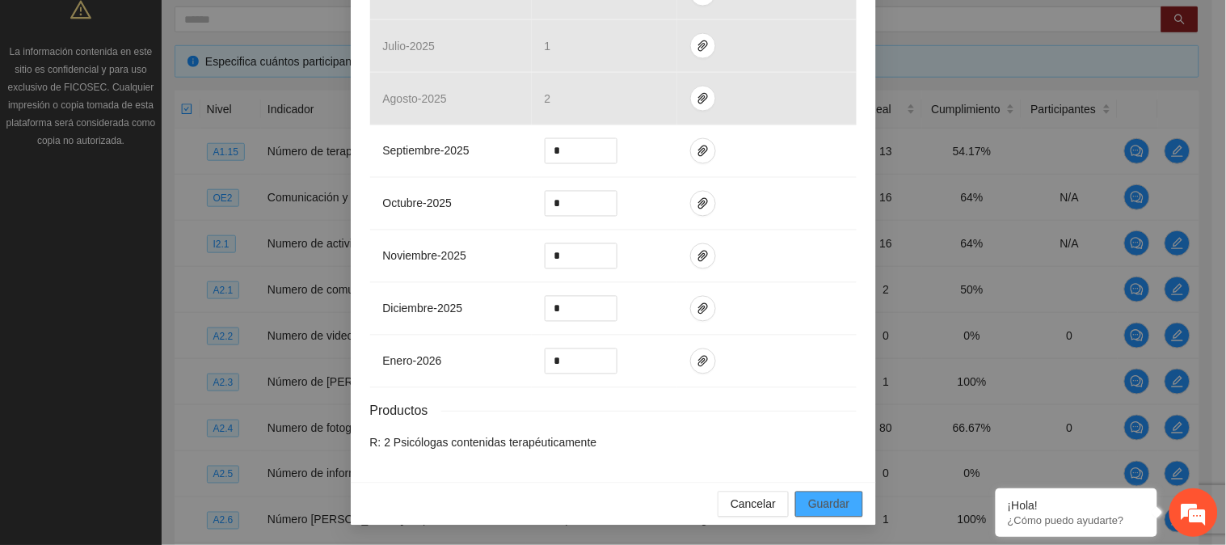
click at [828, 497] on span "Guardar" at bounding box center [828, 504] width 41 height 18
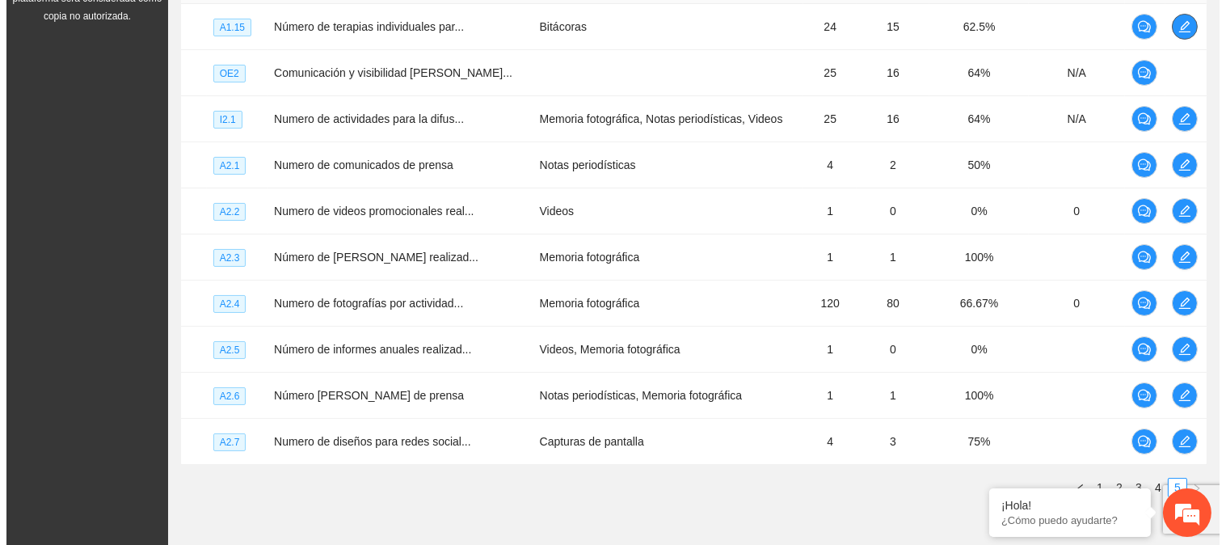
scroll to position [382, 0]
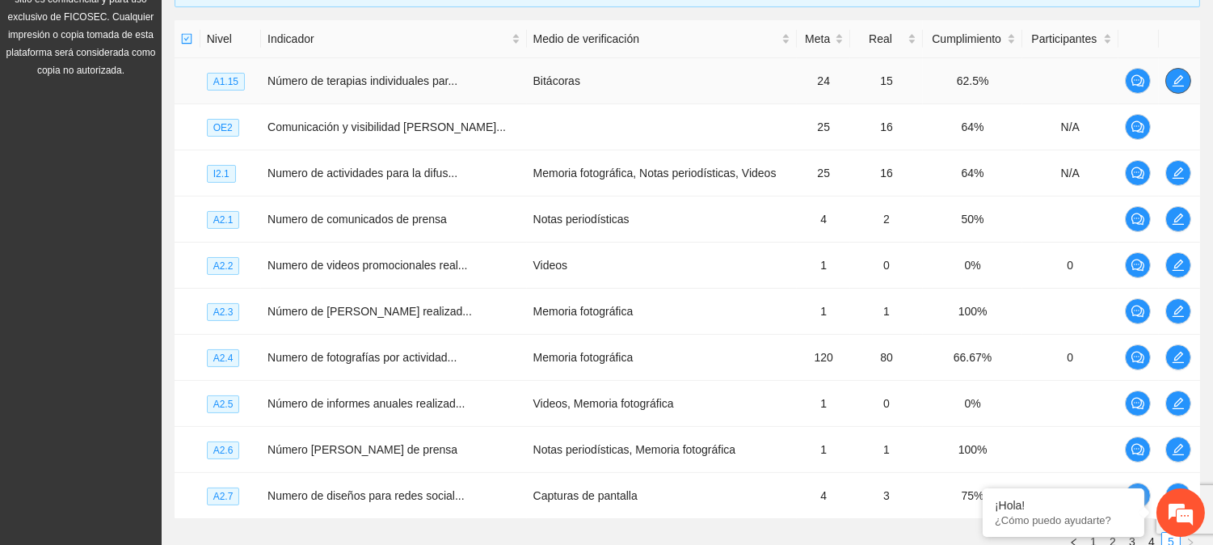
click at [1176, 74] on icon "edit" at bounding box center [1178, 80] width 13 height 13
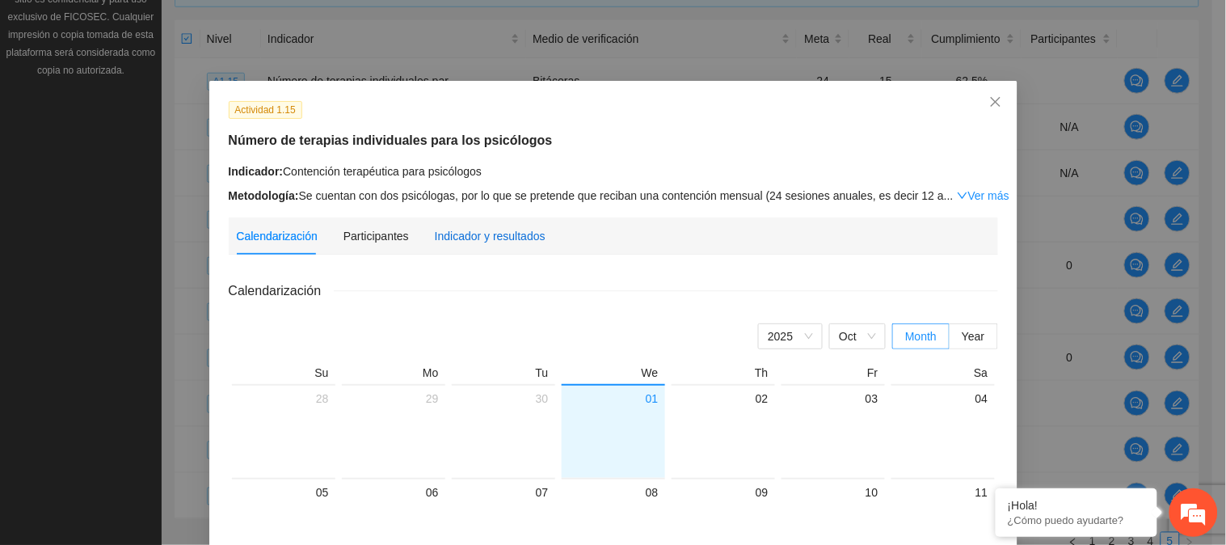
click at [477, 227] on div "Indicador y resultados" at bounding box center [490, 236] width 111 height 18
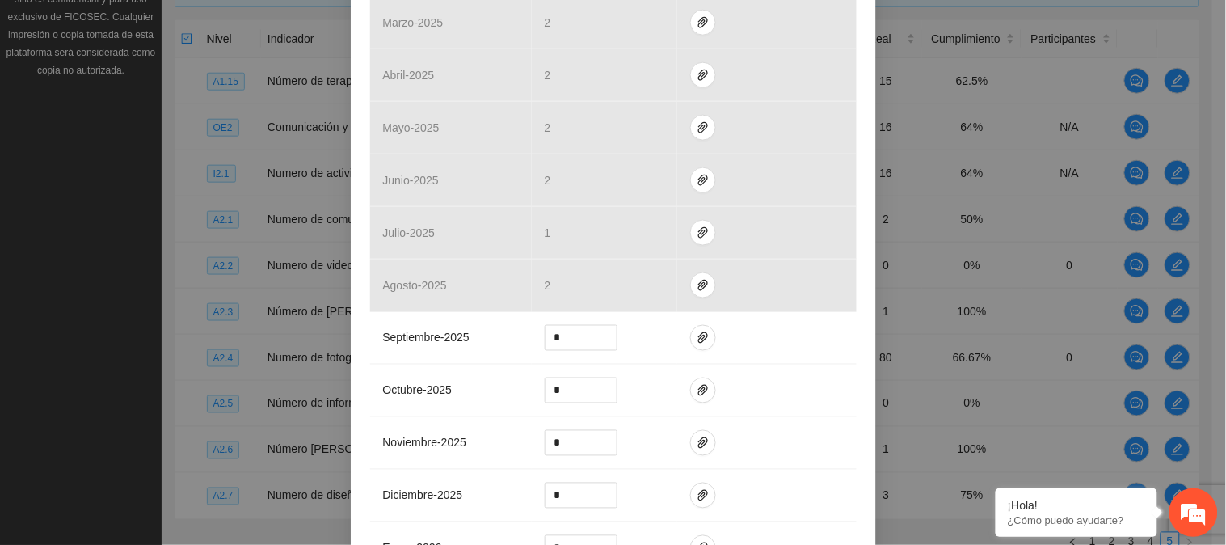
scroll to position [532, 0]
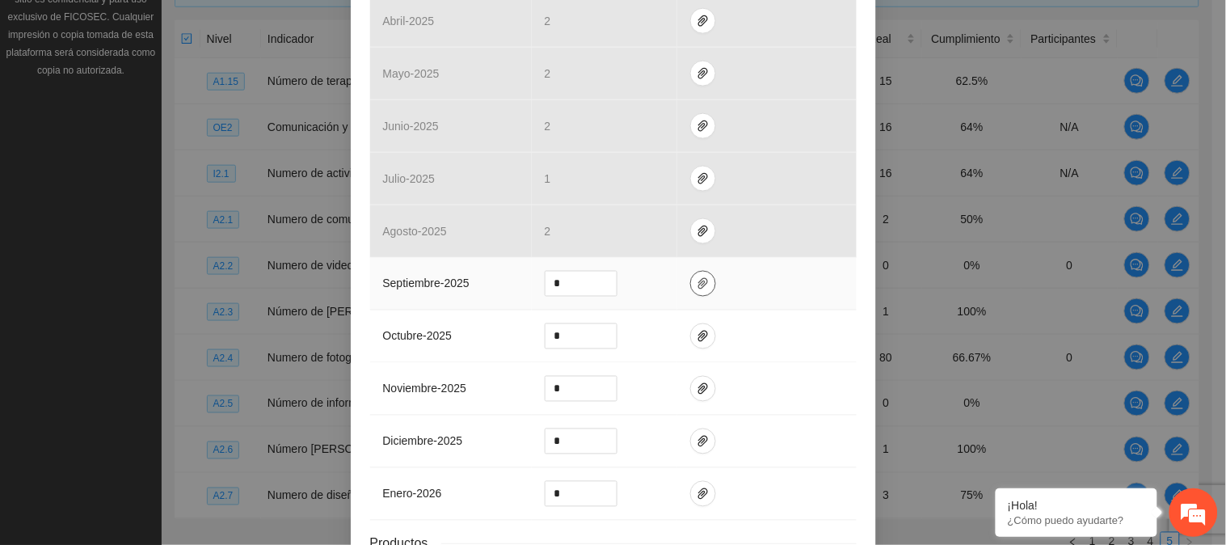
click at [697, 280] on icon "paper-clip" at bounding box center [703, 283] width 13 height 13
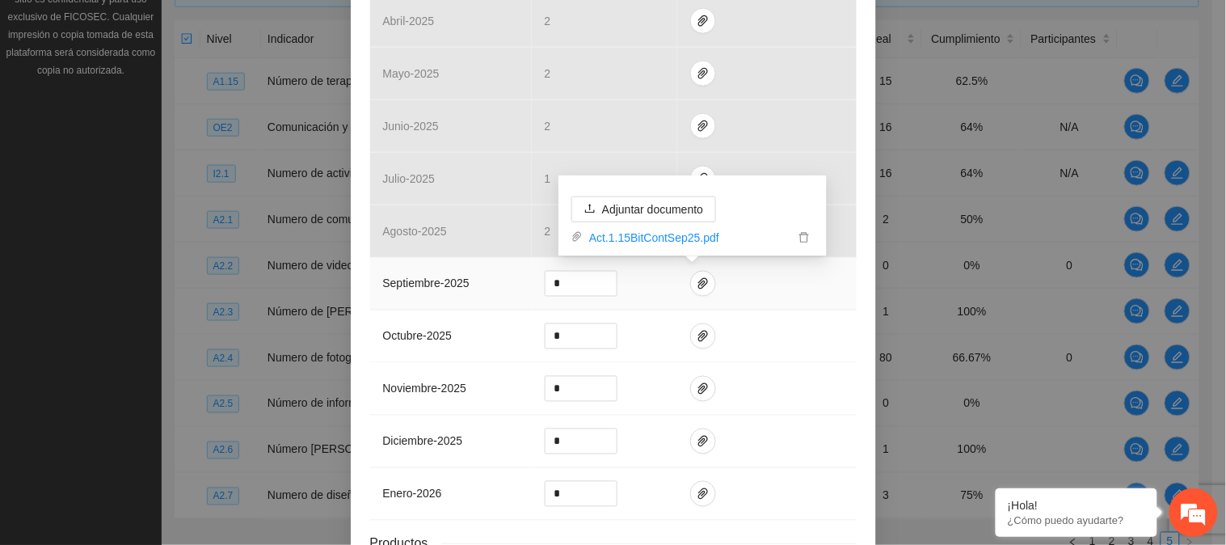
click at [803, 293] on td at bounding box center [766, 284] width 179 height 53
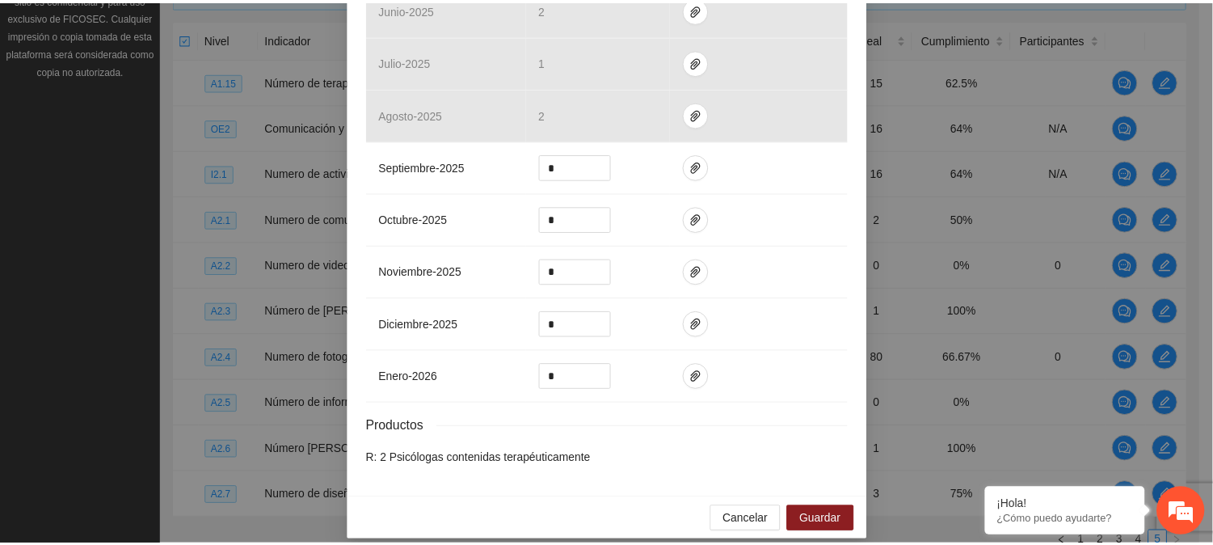
scroll to position [666, 0]
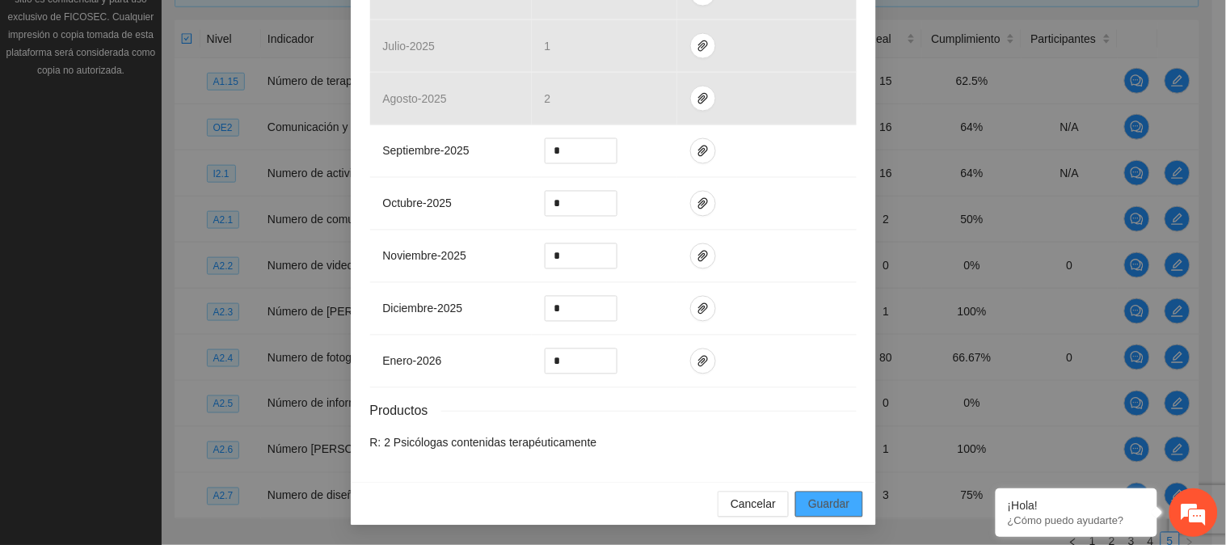
click at [849, 503] on button "Guardar" at bounding box center [828, 504] width 67 height 26
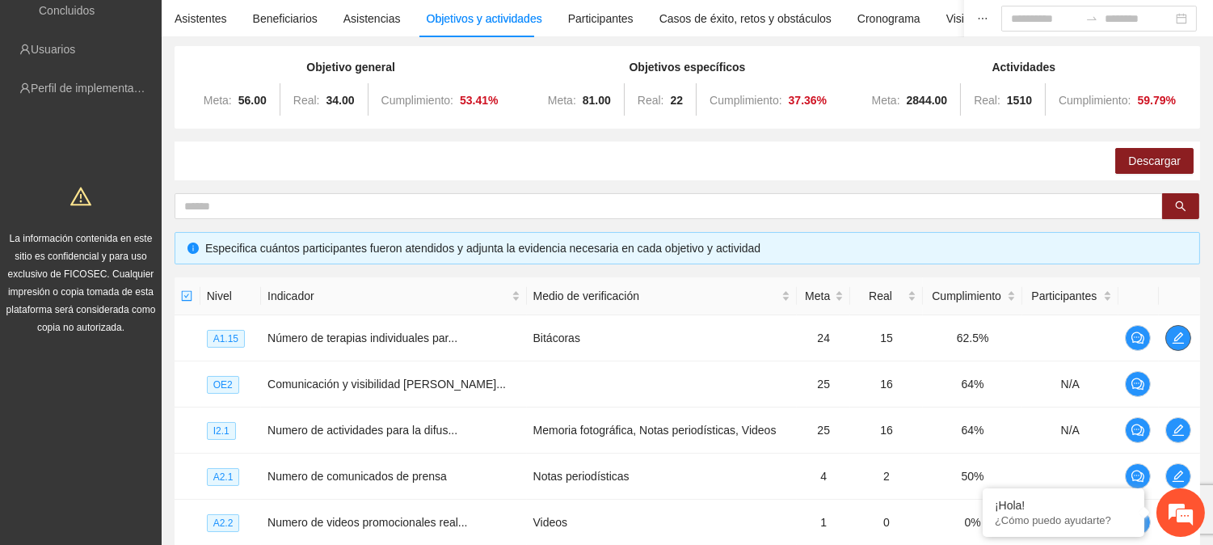
scroll to position [0, 0]
